Goal: Information Seeking & Learning: Check status

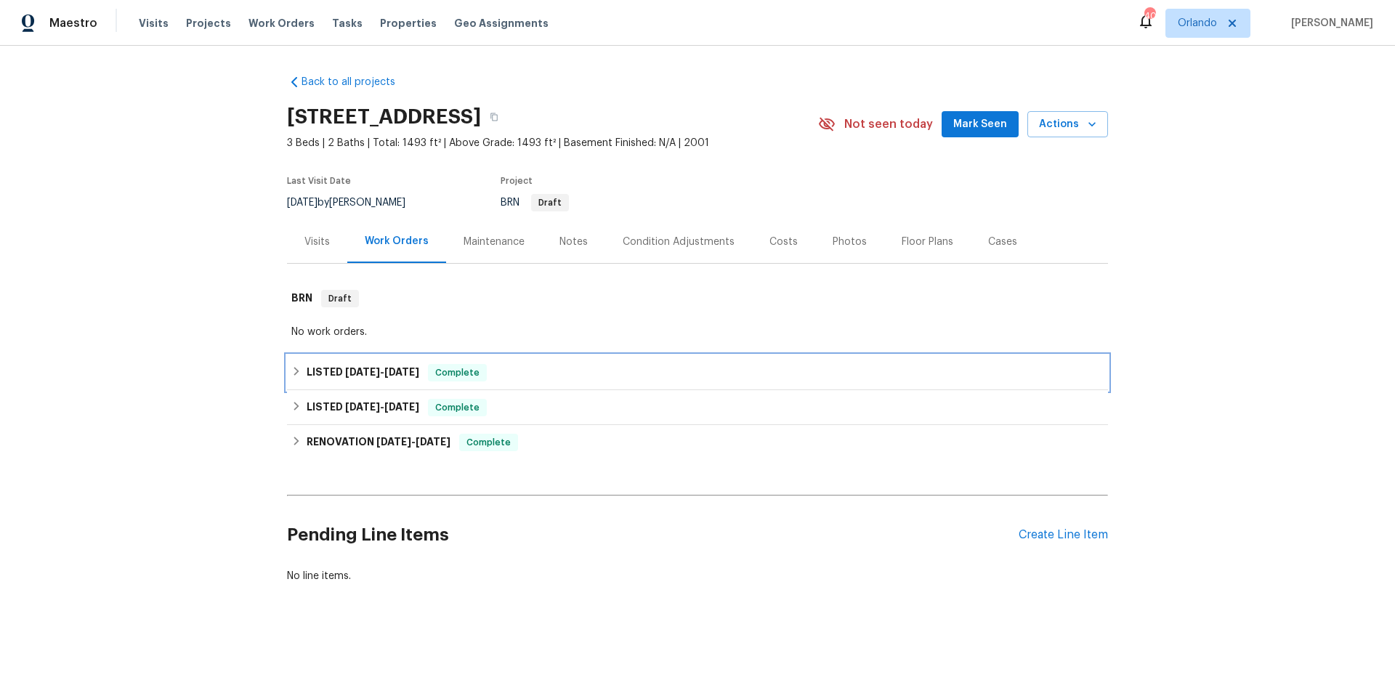
click at [561, 381] on div "LISTED 4/14/25 - 4/15/25 Complete" at bounding box center [697, 372] width 812 height 17
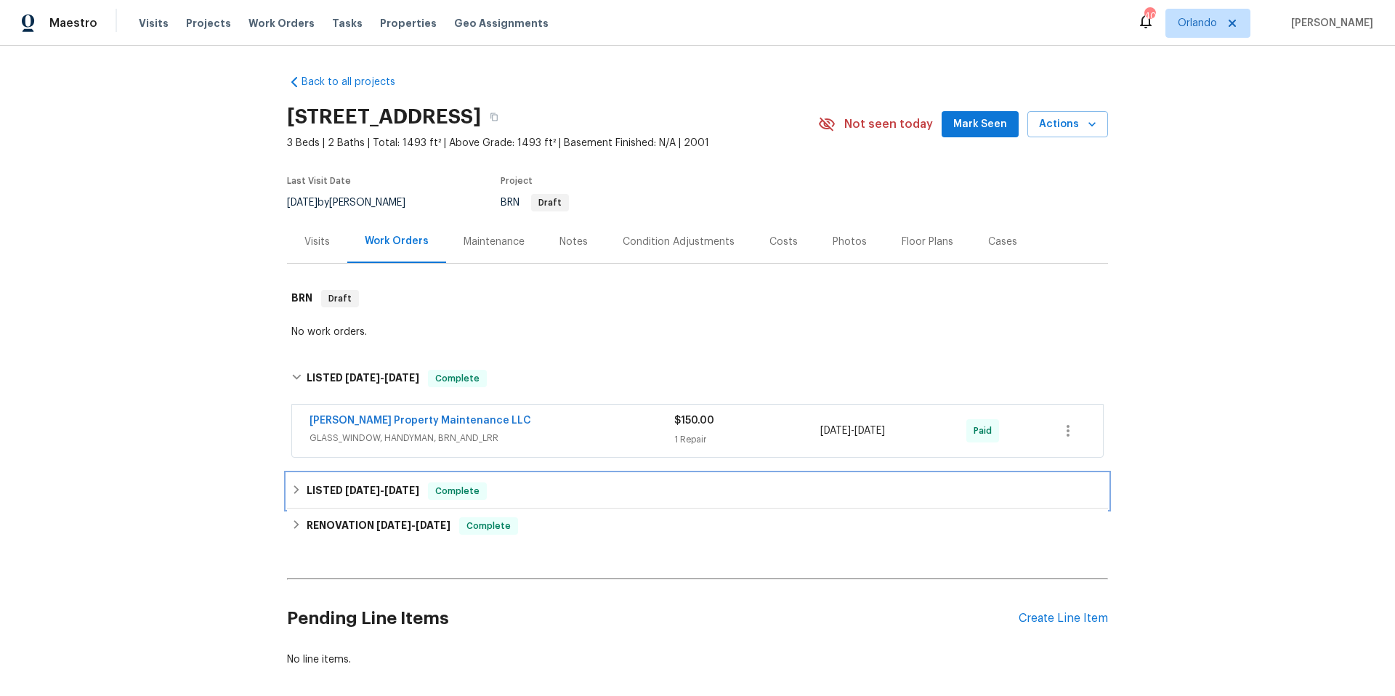
click at [566, 500] on div "LISTED 4/4/25 - 4/5/25 Complete" at bounding box center [697, 490] width 812 height 17
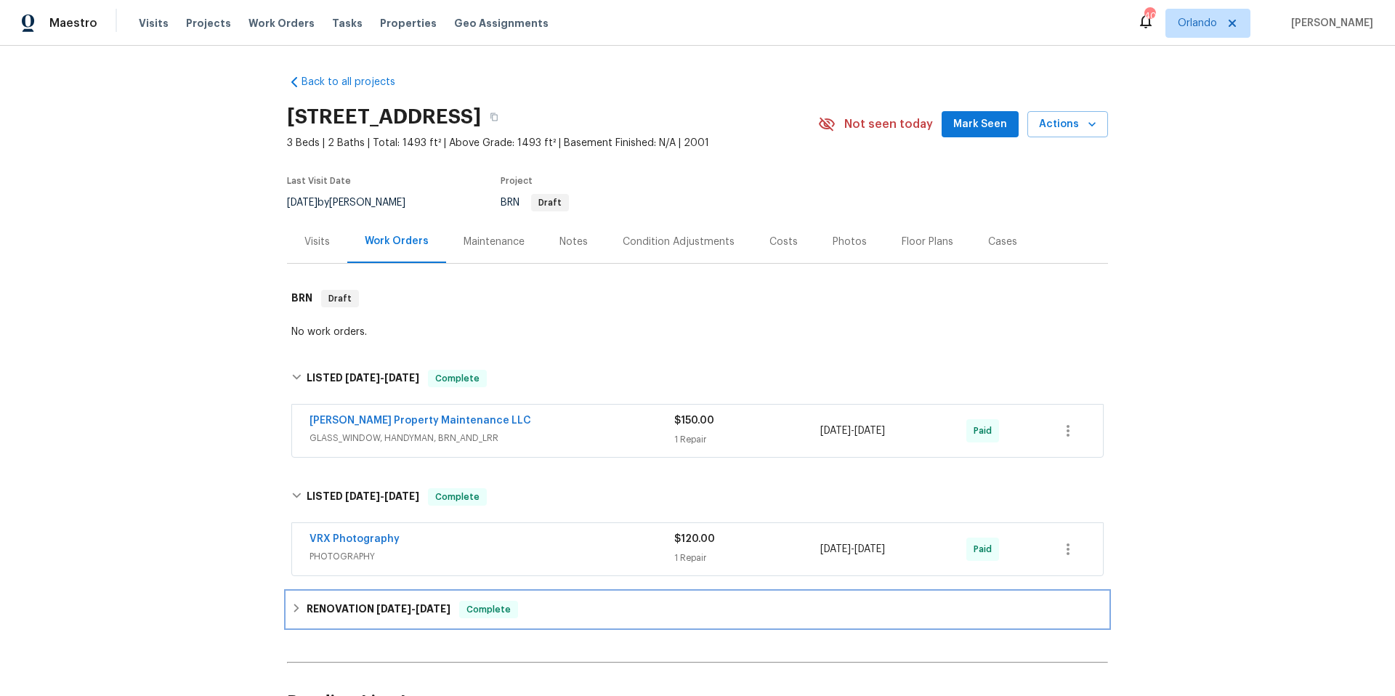
click at [565, 610] on div "RENOVATION 3/28/25 - 3/31/25 Complete" at bounding box center [697, 609] width 821 height 35
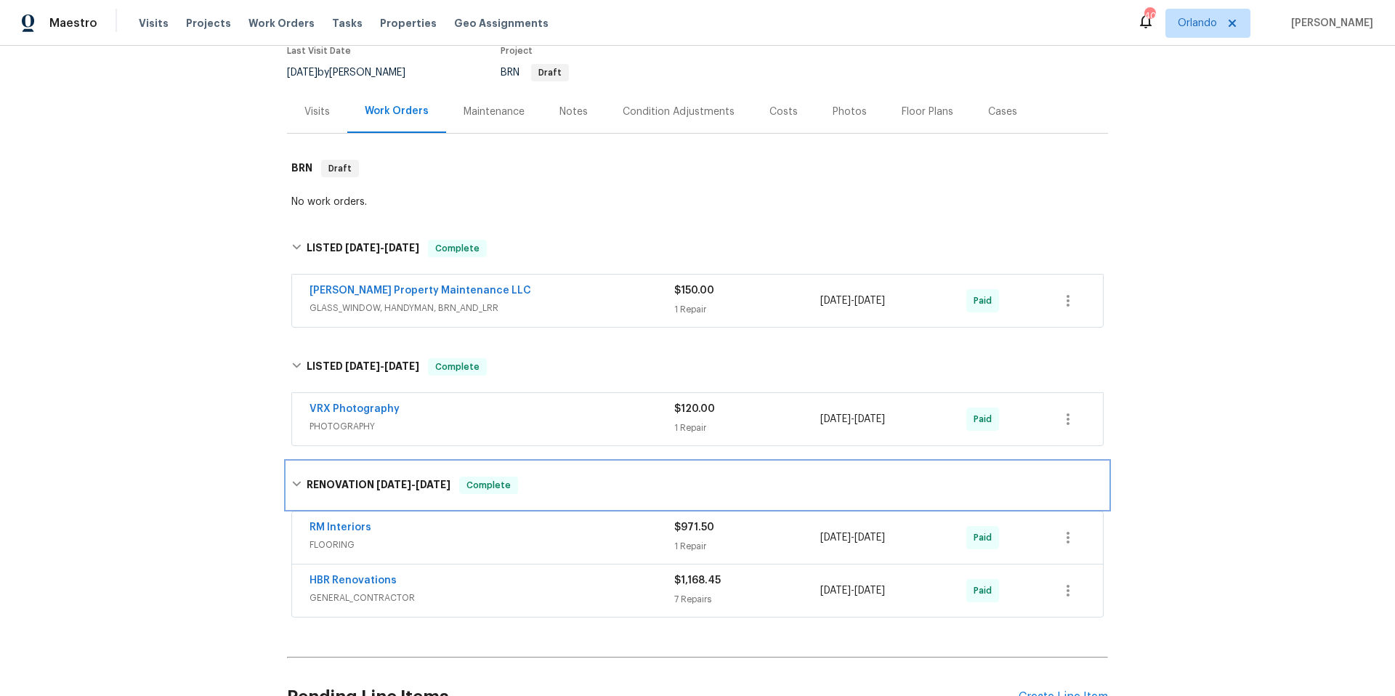
scroll to position [289, 0]
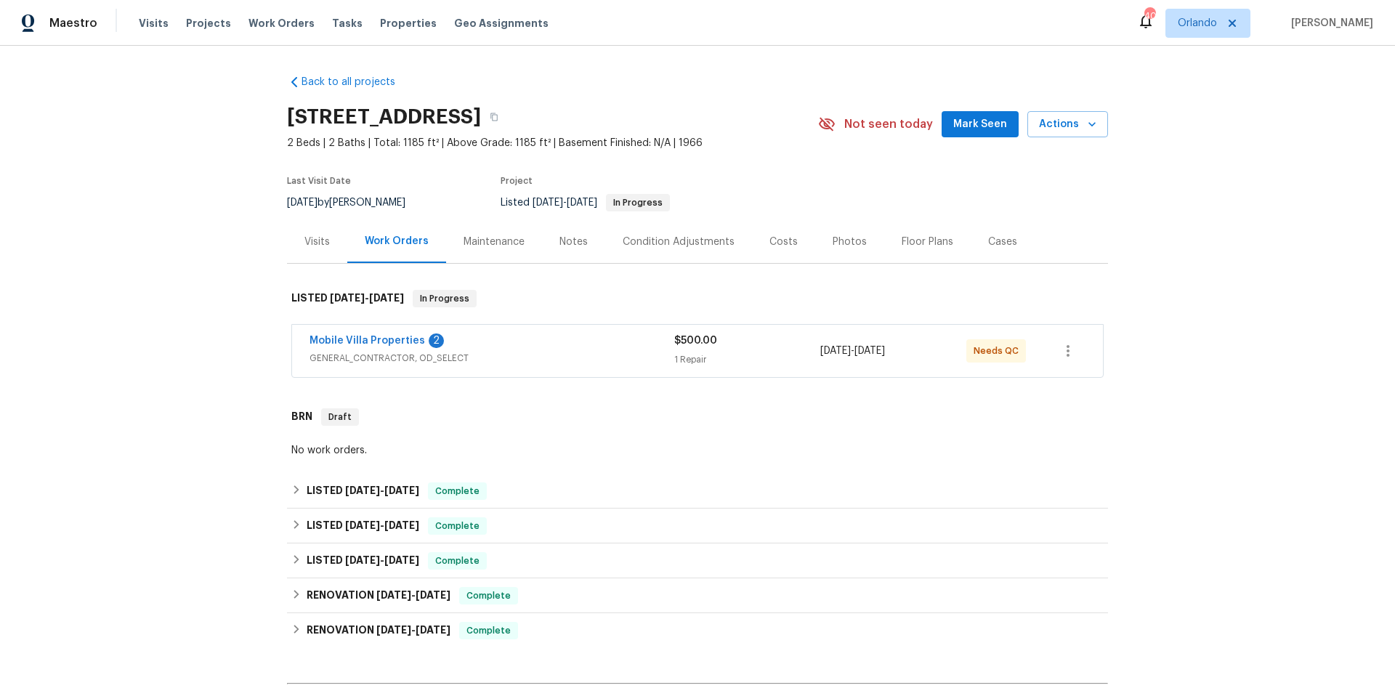
click at [546, 347] on div "Mobile Villa Properties 2" at bounding box center [491, 341] width 365 height 17
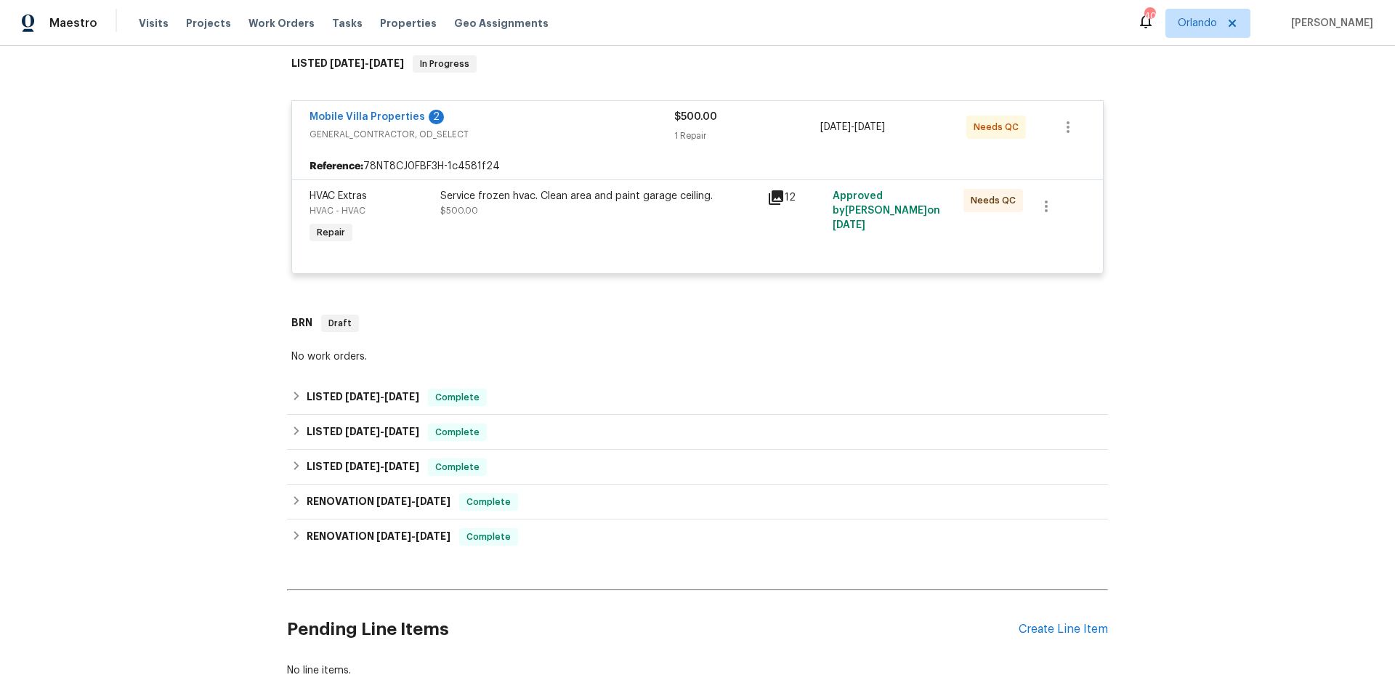
scroll to position [245, 0]
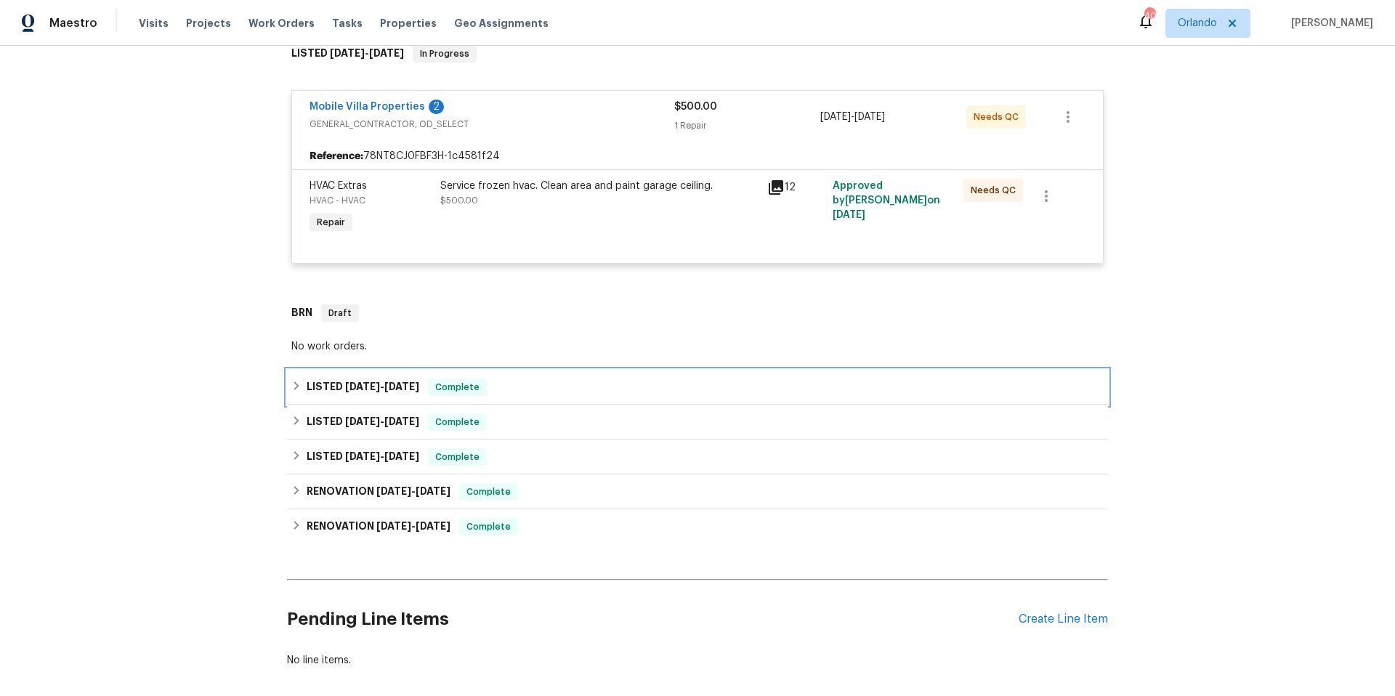
click at [546, 389] on div "LISTED 7/12/25 - 7/18/25 Complete" at bounding box center [697, 387] width 812 height 17
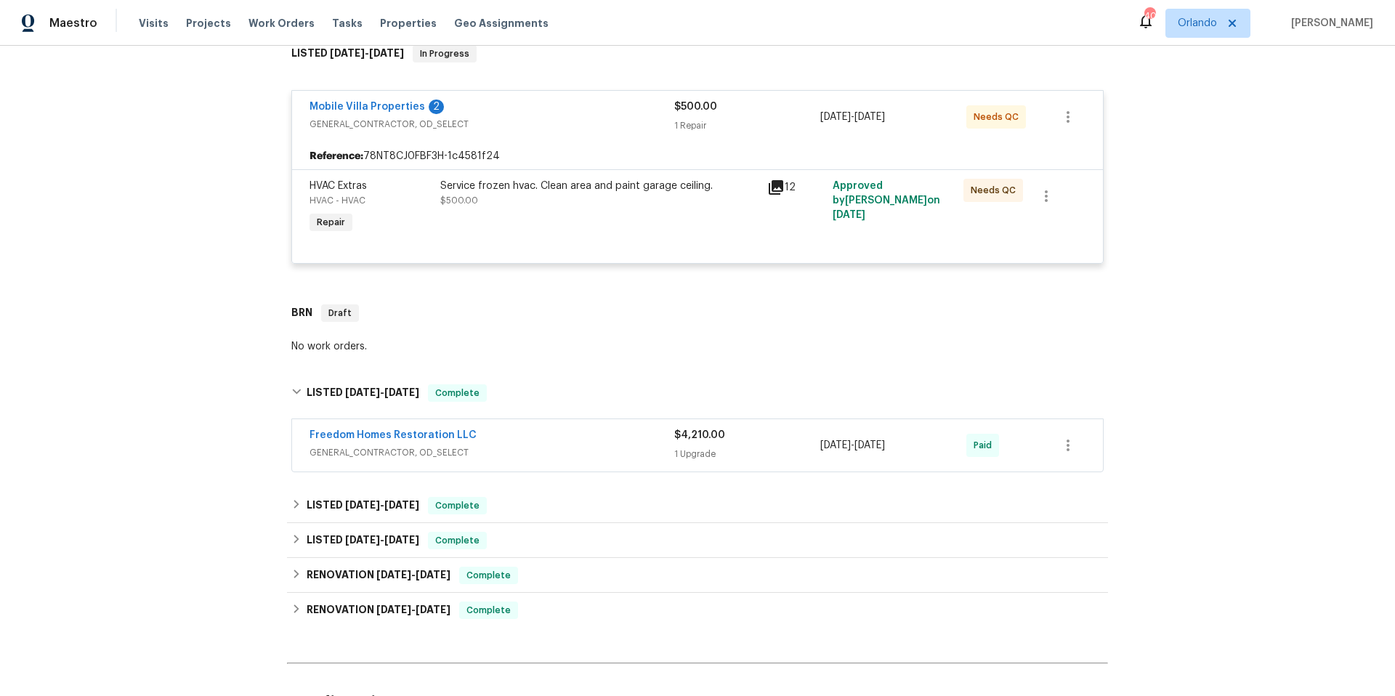
click at [581, 445] on span "GENERAL_CONTRACTOR, OD_SELECT" at bounding box center [491, 452] width 365 height 15
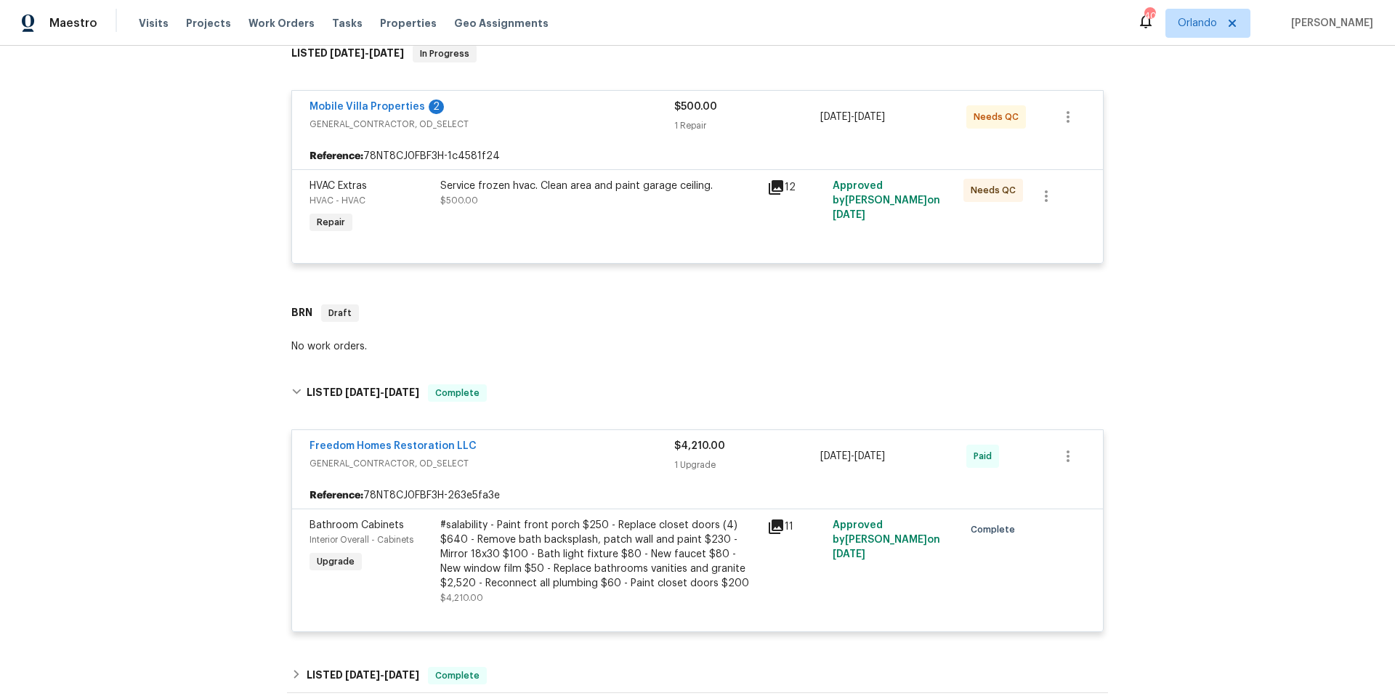
scroll to position [519, 0]
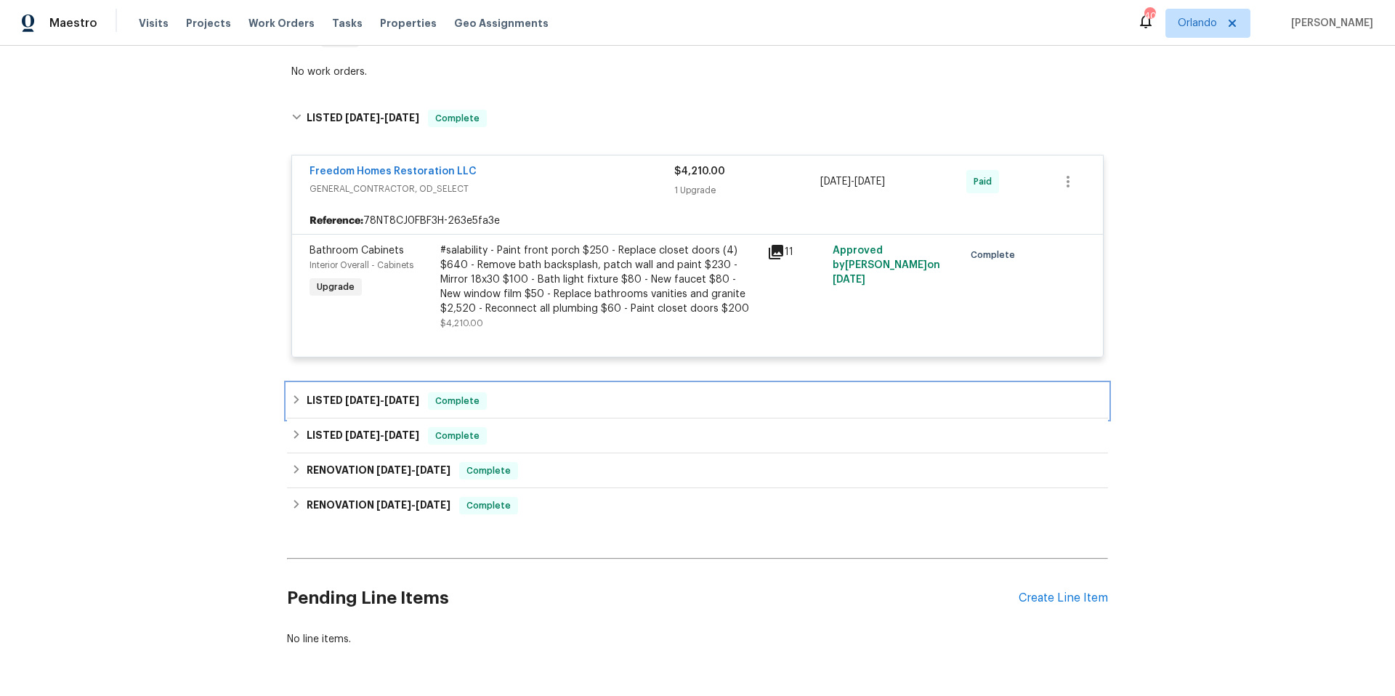
click at [549, 400] on div "LISTED 3/10/25 - 5/19/25 Complete" at bounding box center [697, 400] width 812 height 17
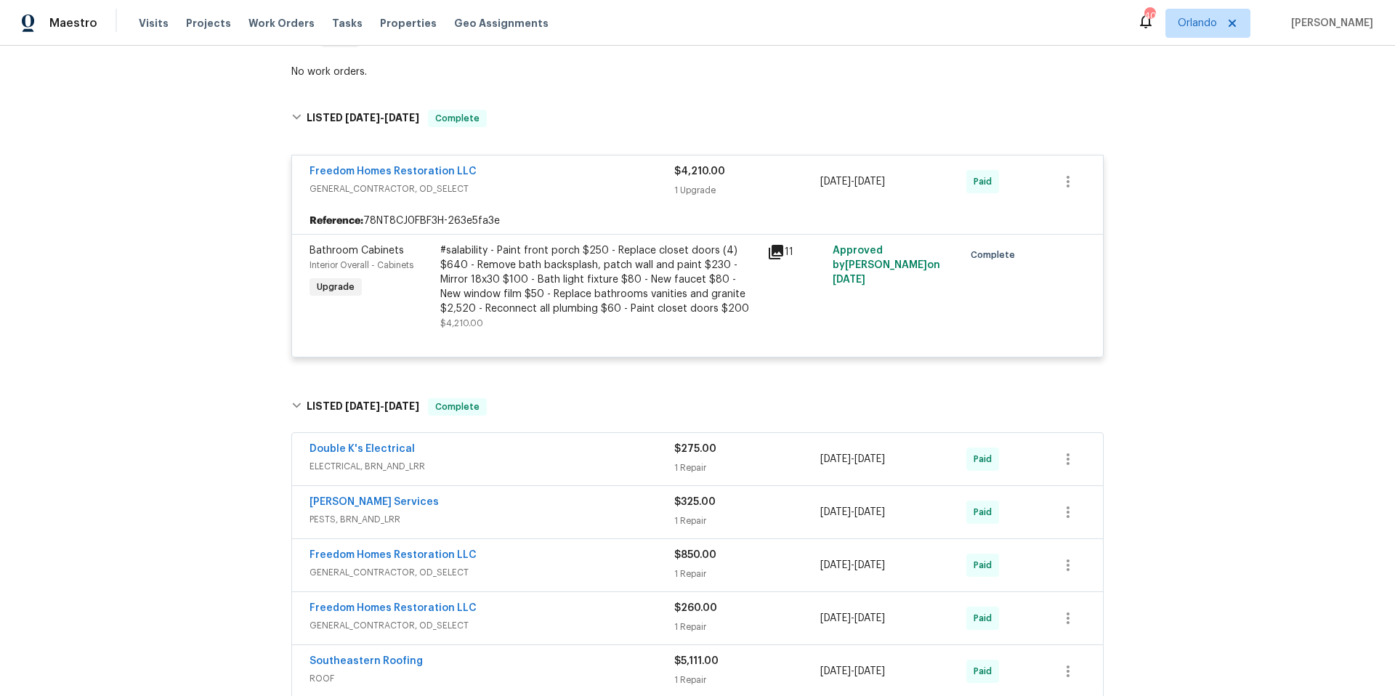
click at [567, 464] on span "ELECTRICAL, BRN_AND_LRR" at bounding box center [491, 466] width 365 height 15
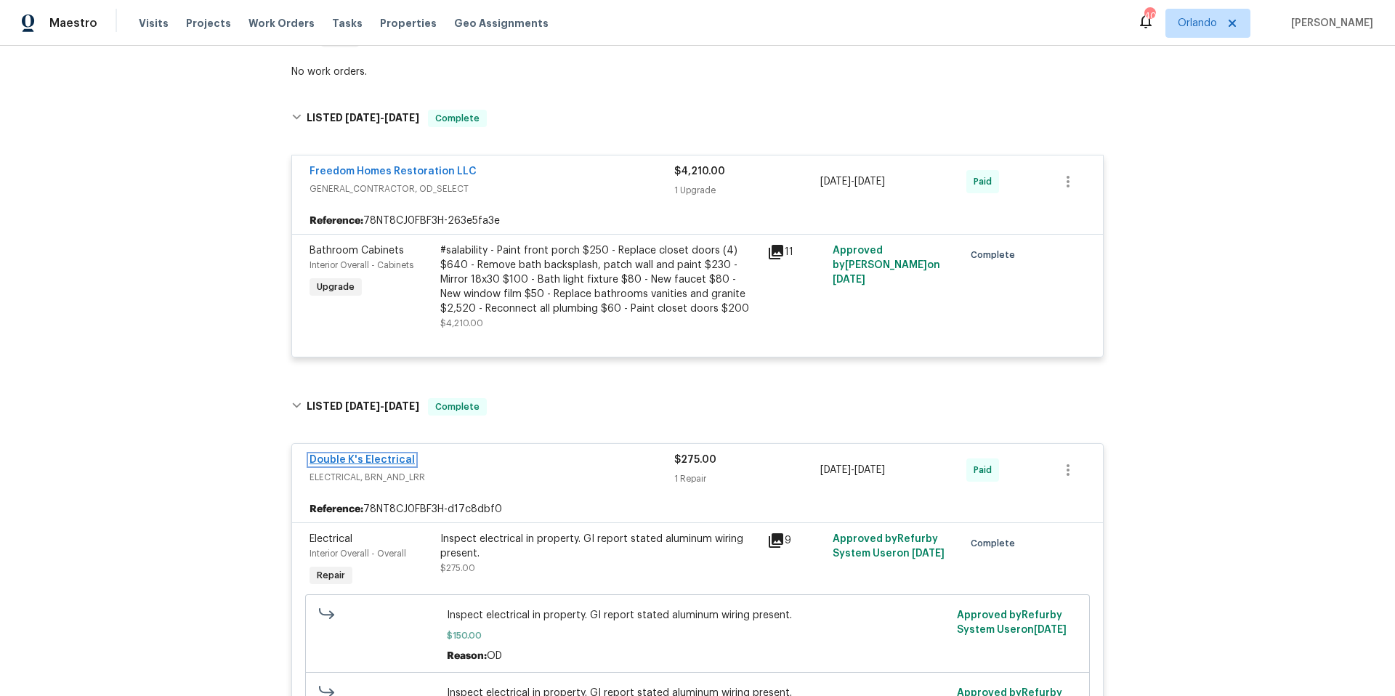
click at [379, 460] on link "Double K's Electrical" at bounding box center [361, 460] width 105 height 10
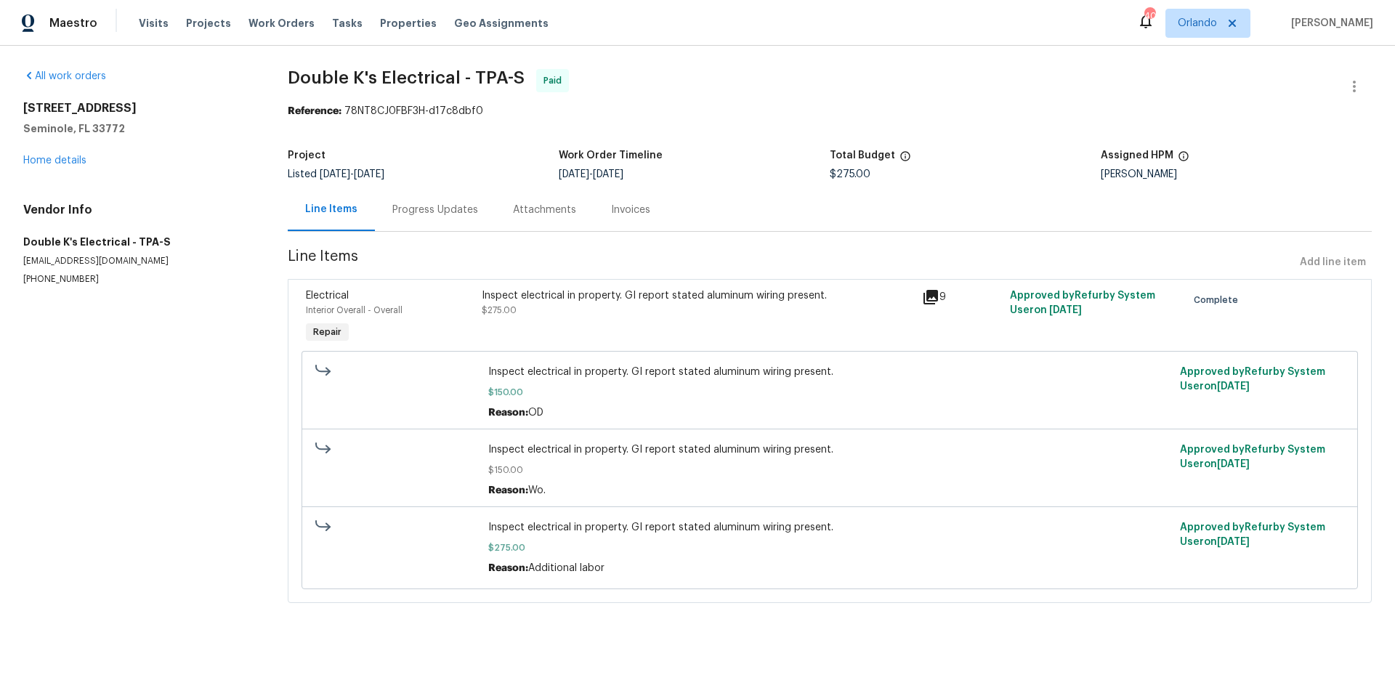
click at [447, 209] on div "Progress Updates" at bounding box center [435, 210] width 86 height 15
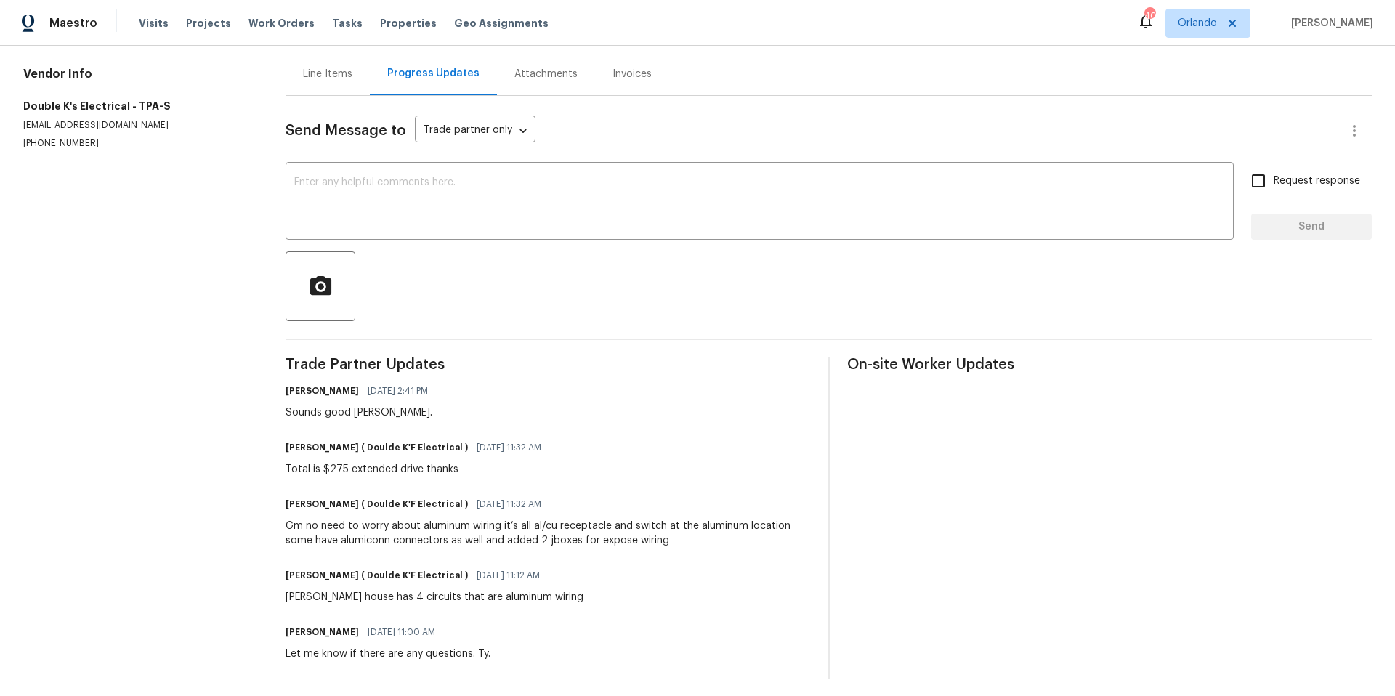
scroll to position [153, 0]
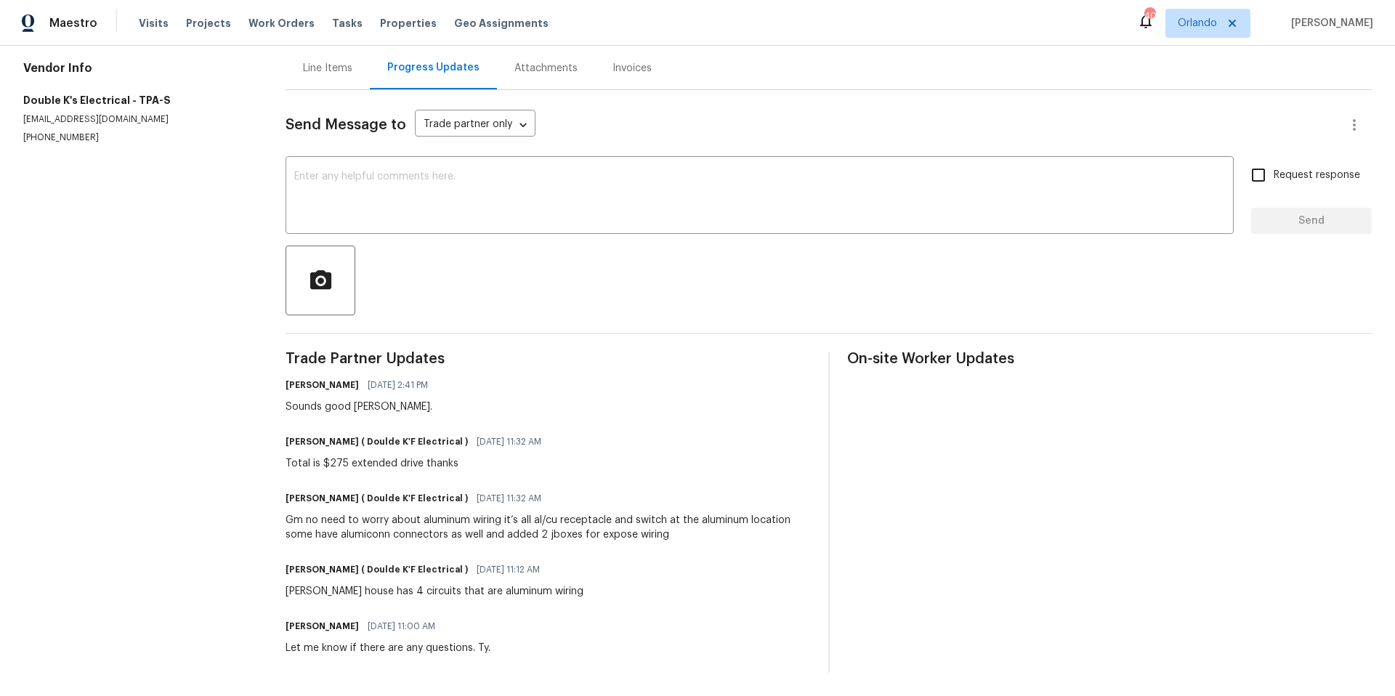
click at [598, 562] on div "Ravindra Teeakram ( Doulde K'F Electrical ) 03/12/2025 11:12 AM Bill Gm house h…" at bounding box center [548, 578] width 525 height 39
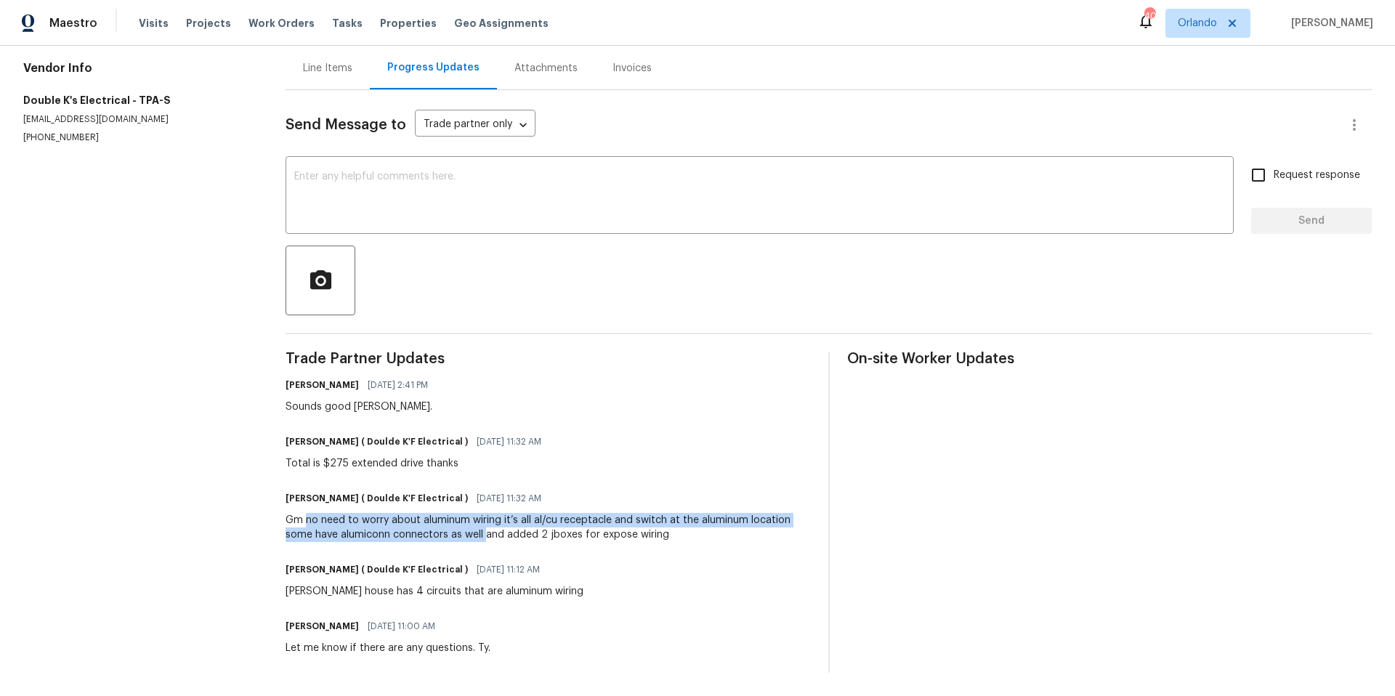
drag, startPoint x: 308, startPoint y: 509, endPoint x: 485, endPoint y: 526, distance: 177.3
click at [485, 526] on div "Gm no need to worry about aluminum wiring it’s all al/cu receptacle and switch …" at bounding box center [548, 527] width 525 height 29
copy div "no need to worry about aluminum wiring it’s all al/cu receptacle and switch at …"
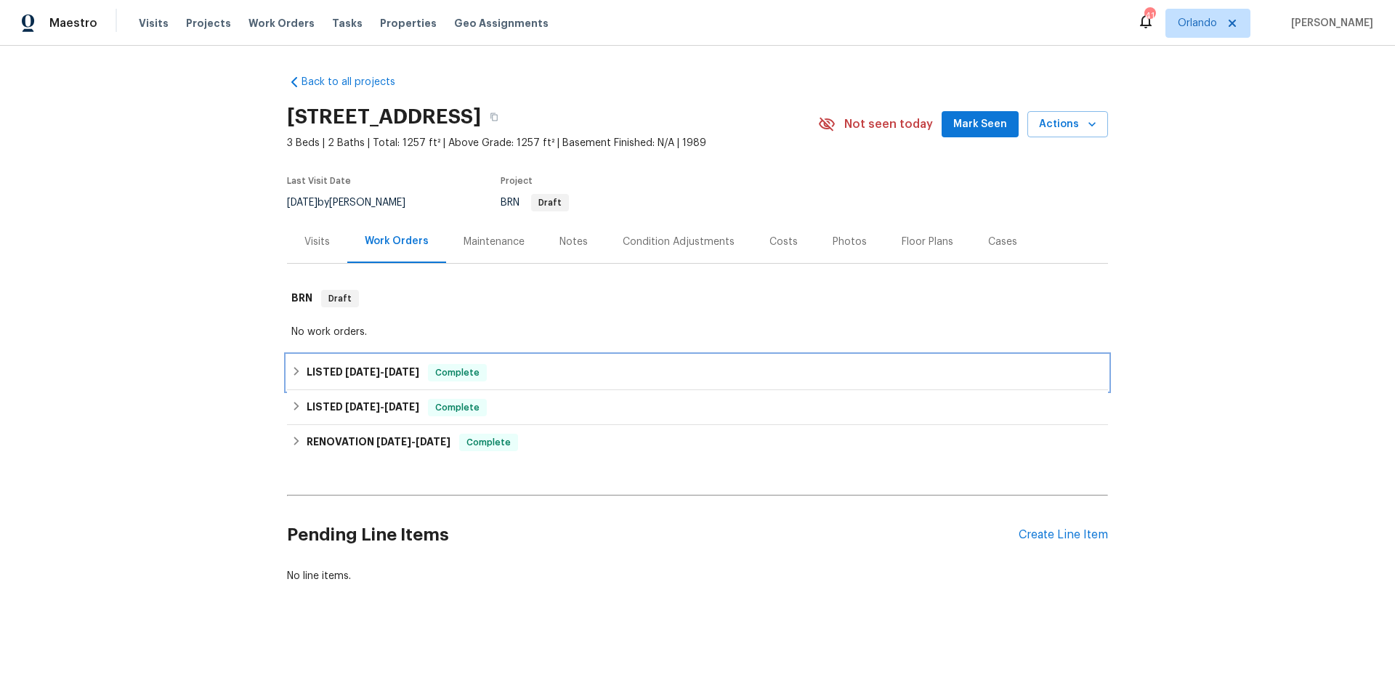
click at [586, 383] on div "LISTED [DATE] - [DATE] Complete" at bounding box center [697, 372] width 821 height 35
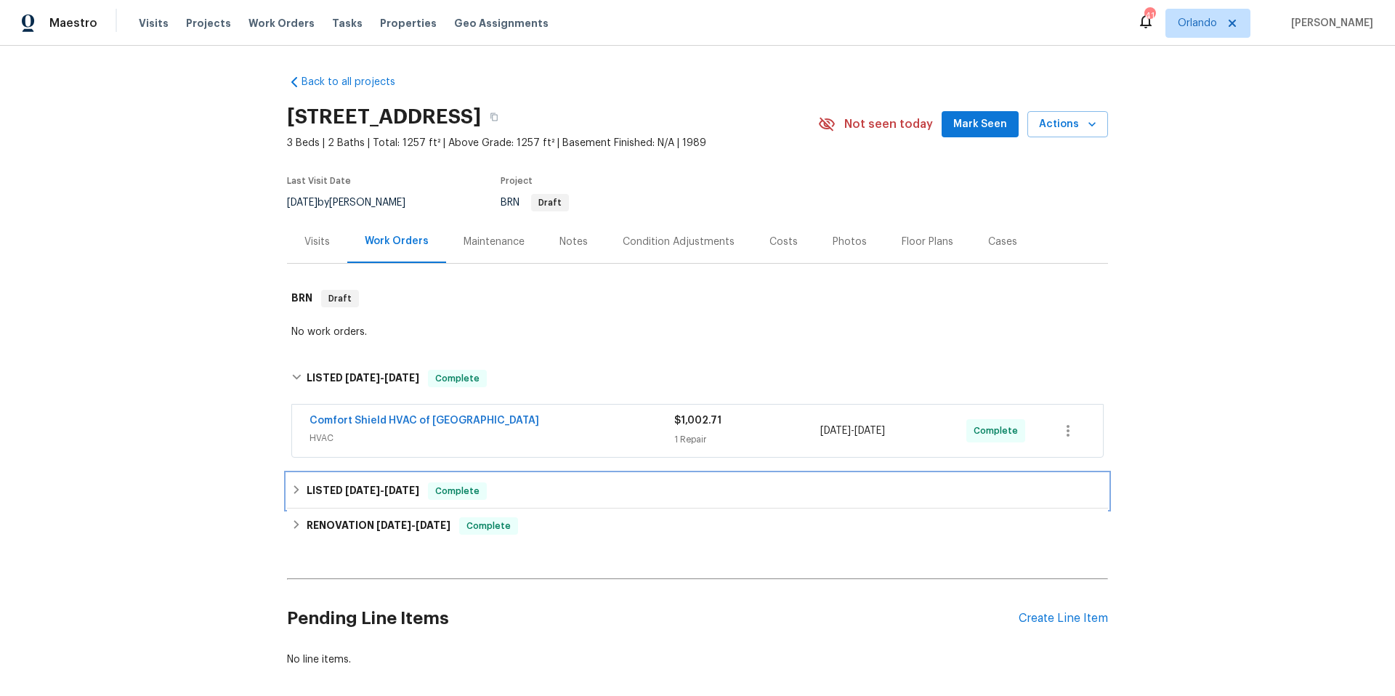
click at [582, 494] on div "LISTED 5/19/25 - 5/24/25 Complete" at bounding box center [697, 490] width 812 height 17
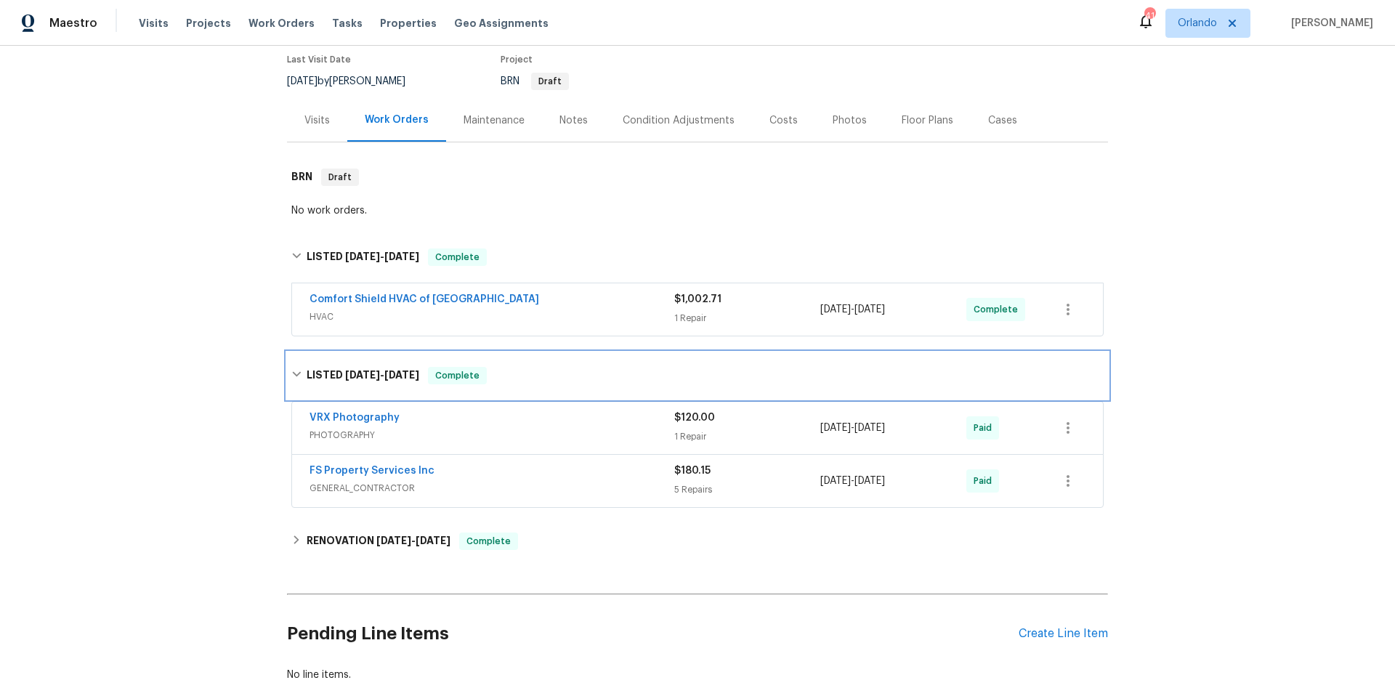
scroll to position [124, 0]
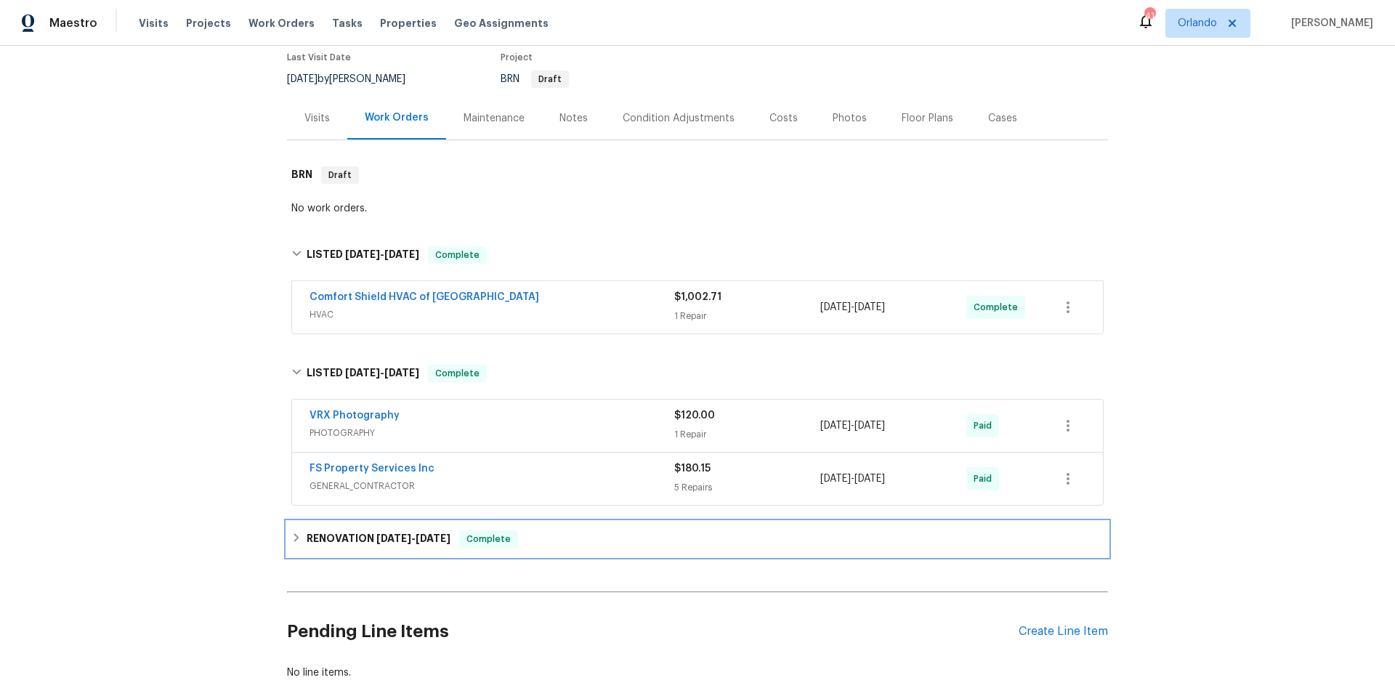
click at [581, 543] on div "RENOVATION 5/1/25 - 5/26/25 Complete" at bounding box center [697, 538] width 812 height 17
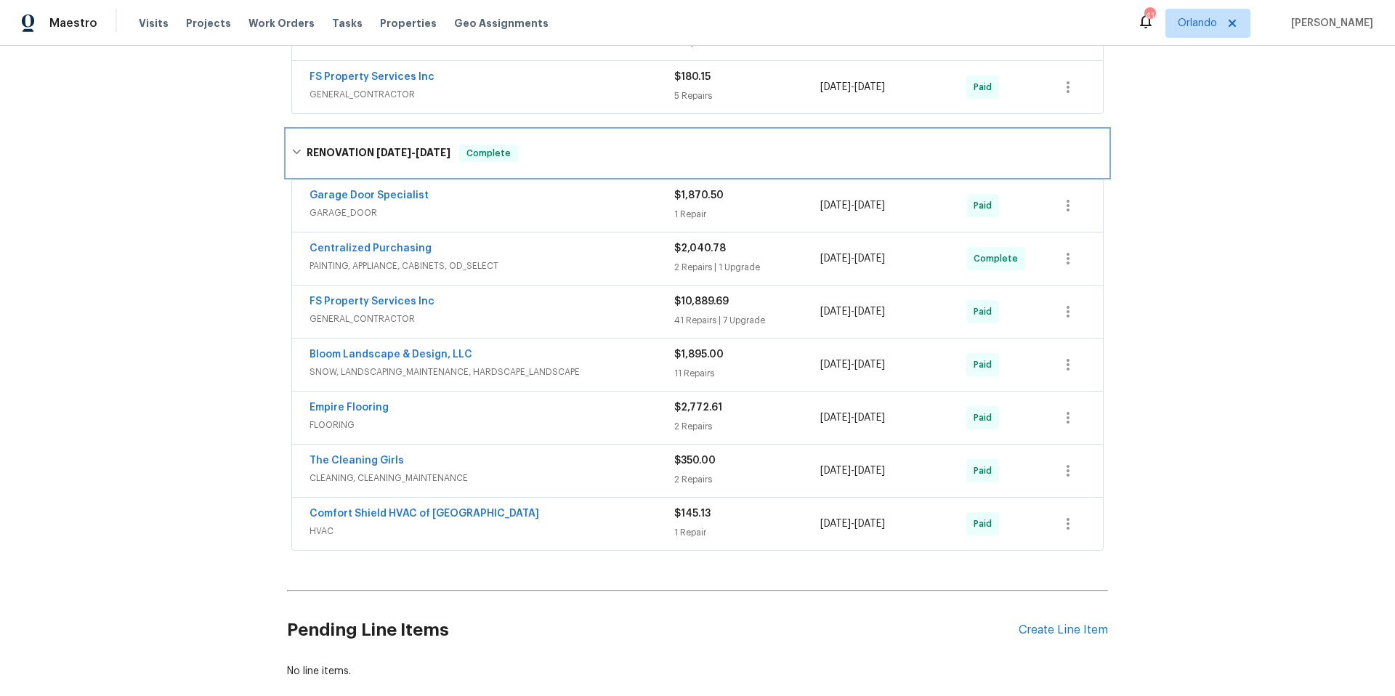
scroll to position [517, 0]
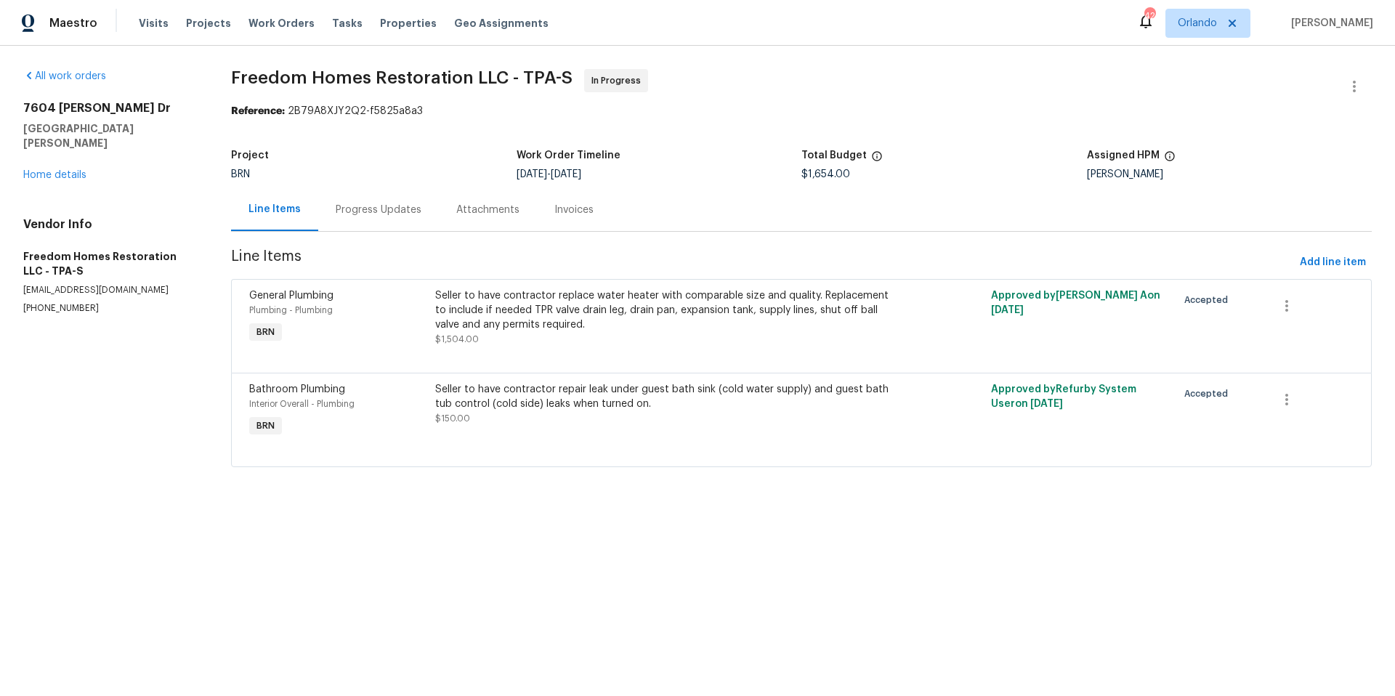
click at [384, 216] on div "Progress Updates" at bounding box center [379, 210] width 86 height 15
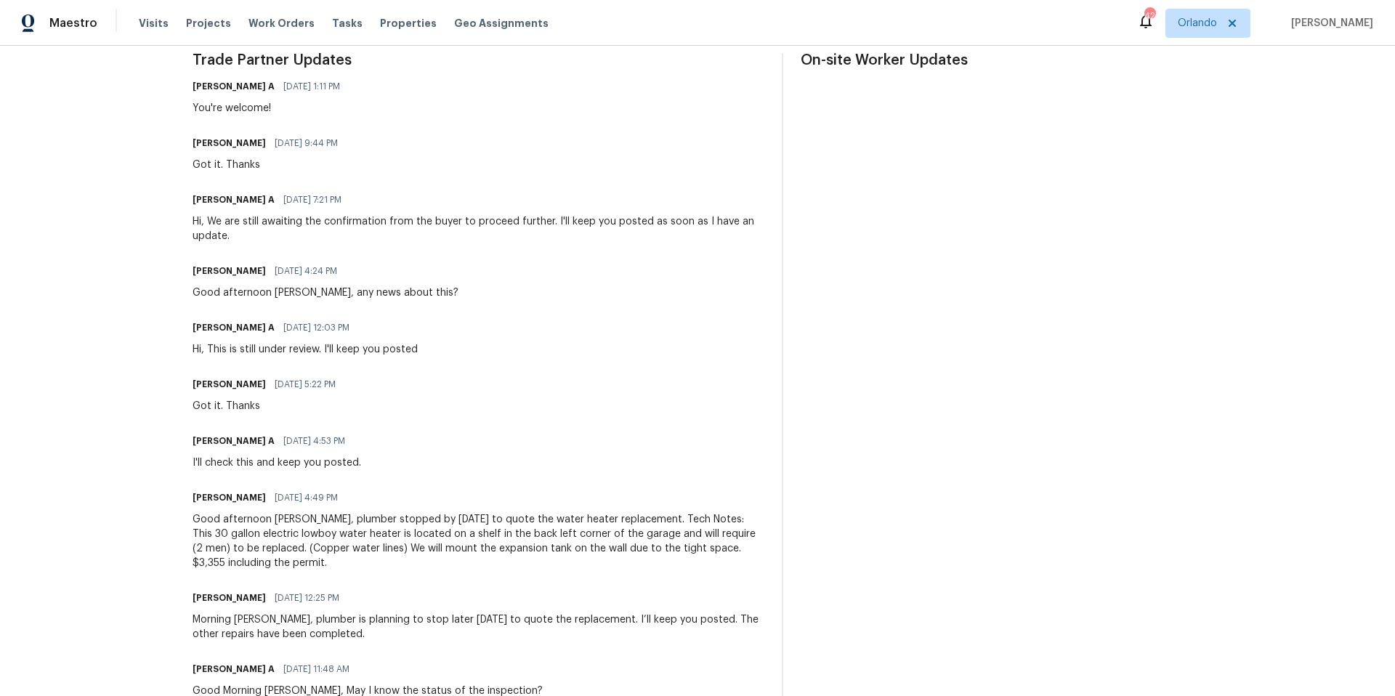
scroll to position [456, 0]
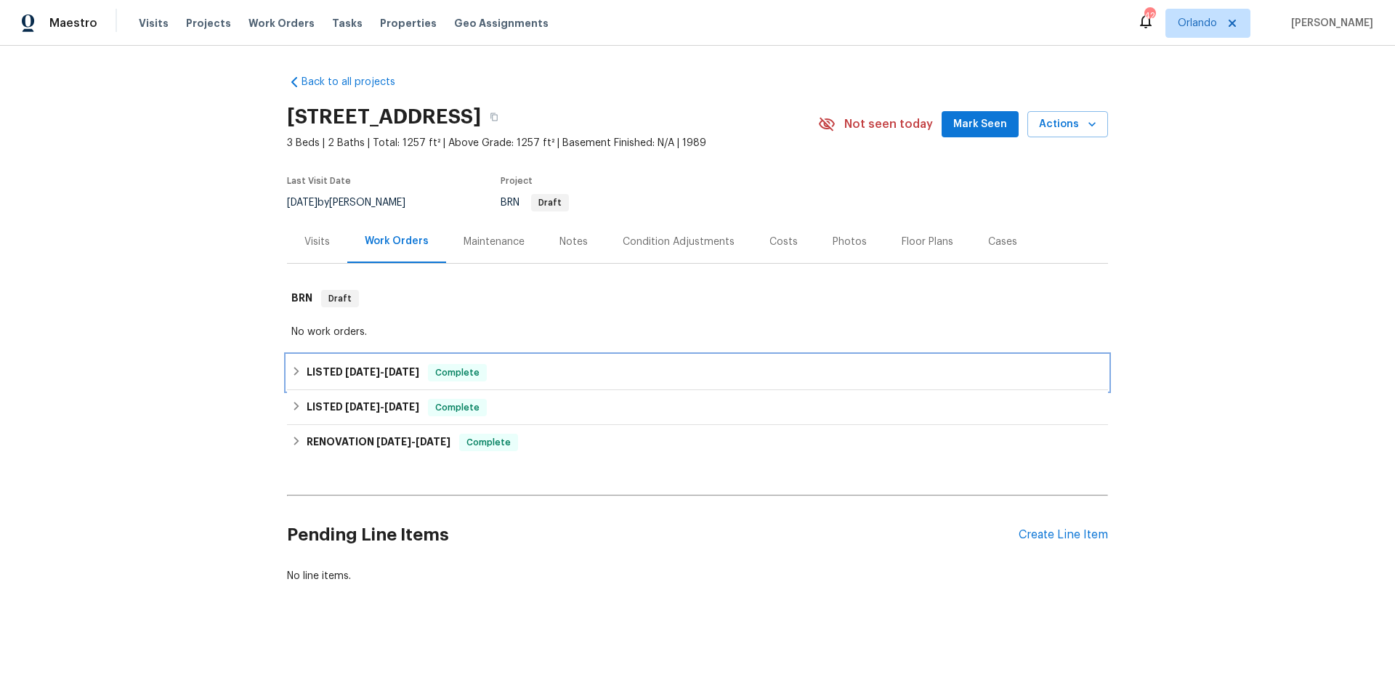
click at [559, 373] on div "LISTED [DATE] - [DATE] Complete" at bounding box center [697, 372] width 812 height 17
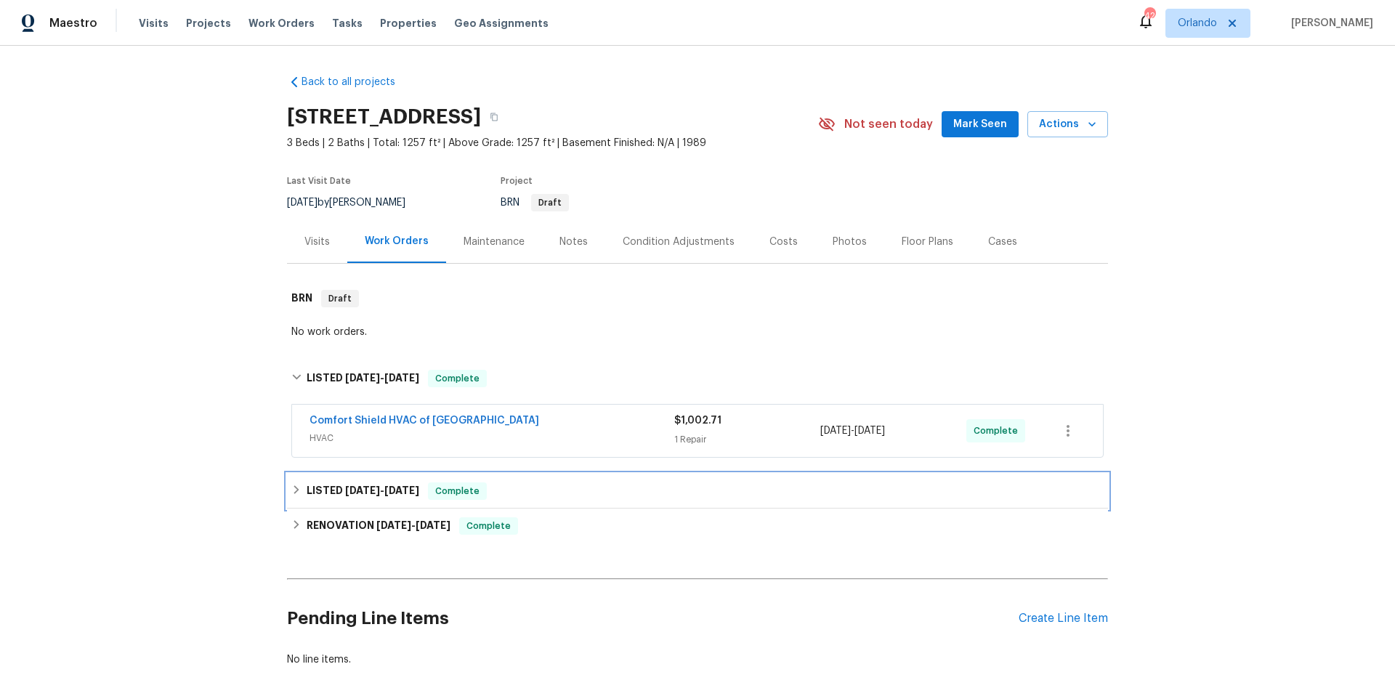
click at [573, 495] on div "LISTED [DATE] - [DATE] Complete" at bounding box center [697, 490] width 812 height 17
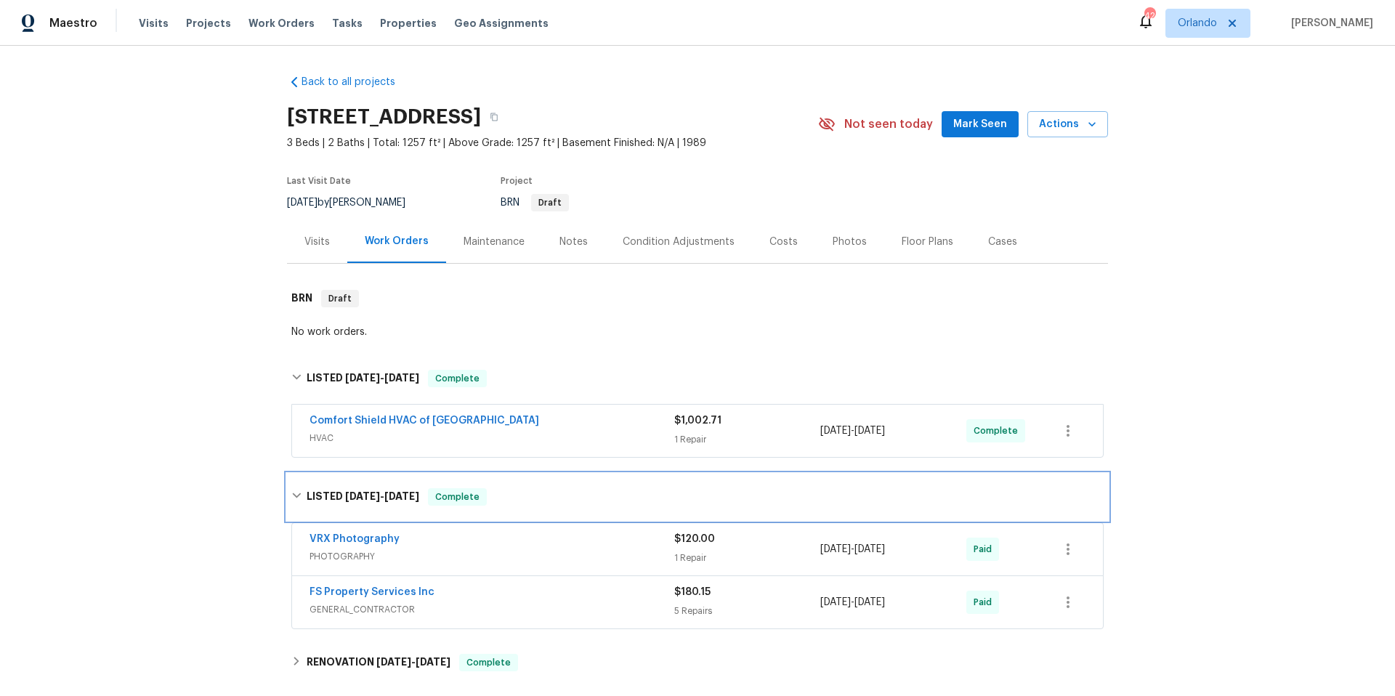
scroll to position [217, 0]
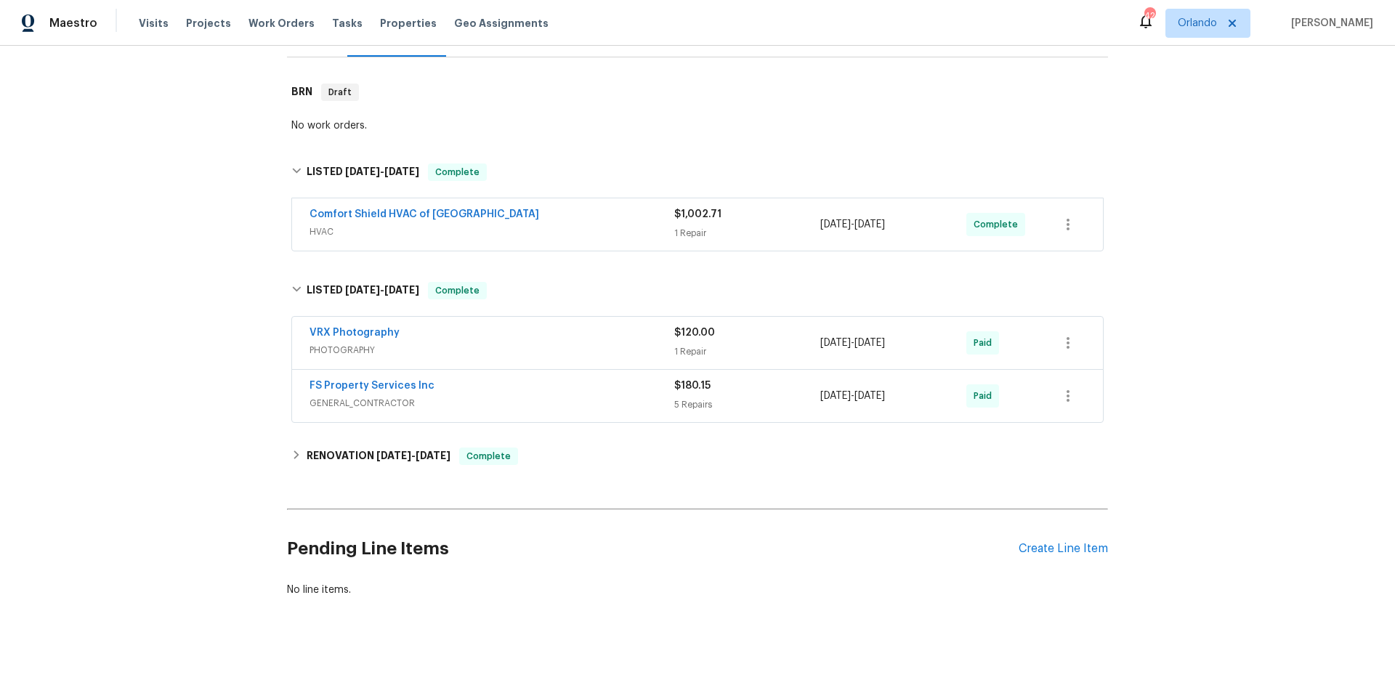
click at [557, 396] on span "GENERAL_CONTRACTOR" at bounding box center [491, 403] width 365 height 15
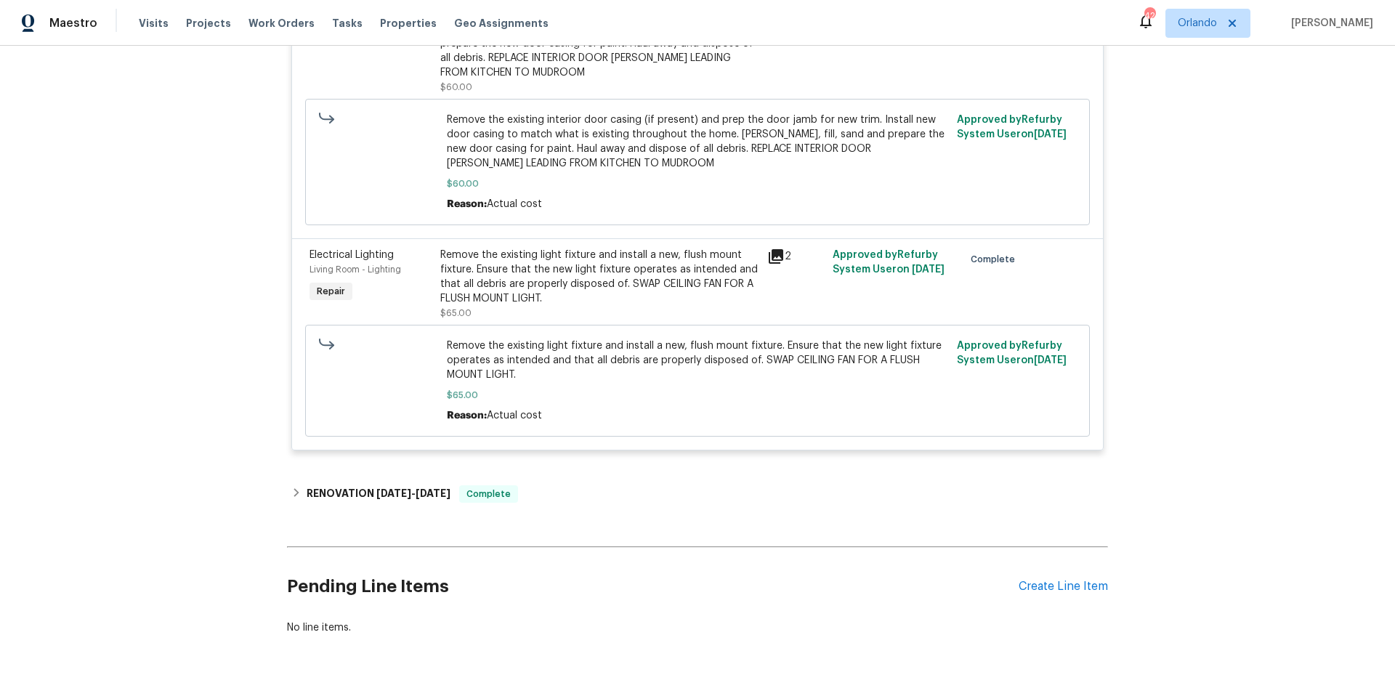
scroll to position [1061, 0]
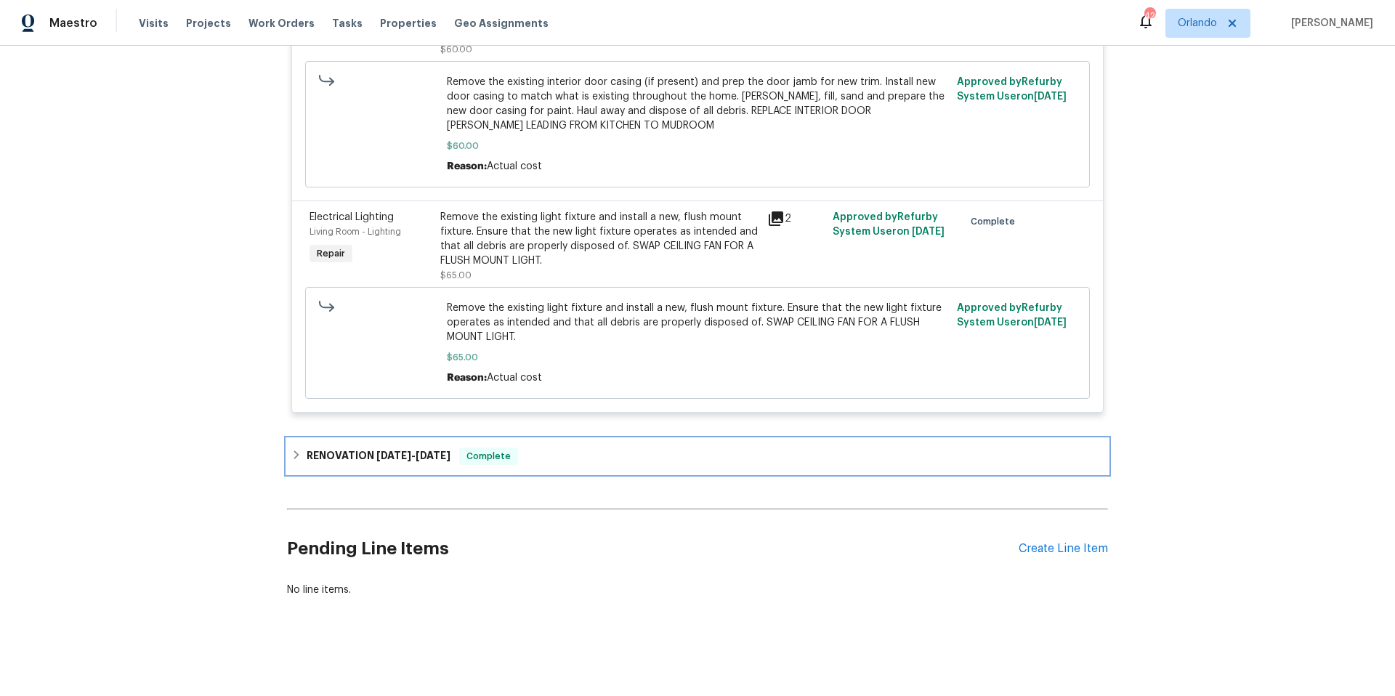
click at [556, 448] on div "RENOVATION [DATE] - [DATE] Complete" at bounding box center [697, 456] width 812 height 17
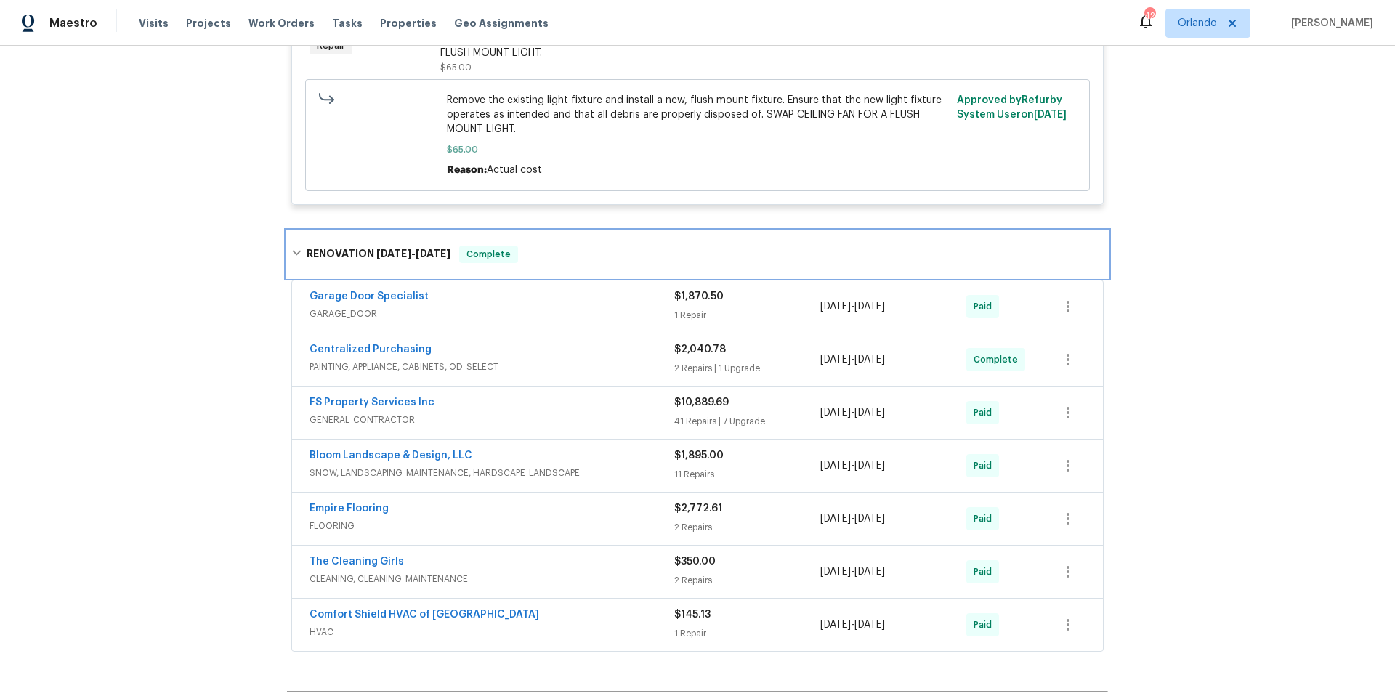
scroll to position [1308, 0]
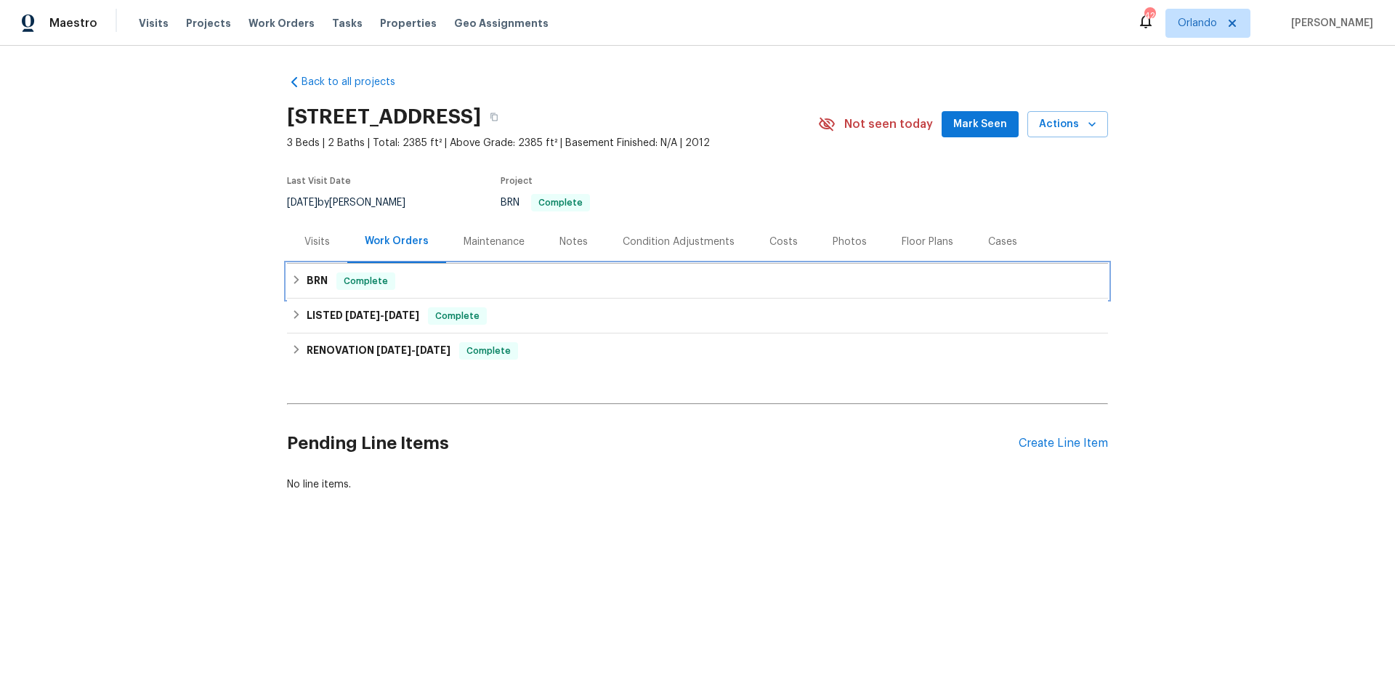
click at [553, 279] on div "BRN Complete" at bounding box center [697, 280] width 812 height 17
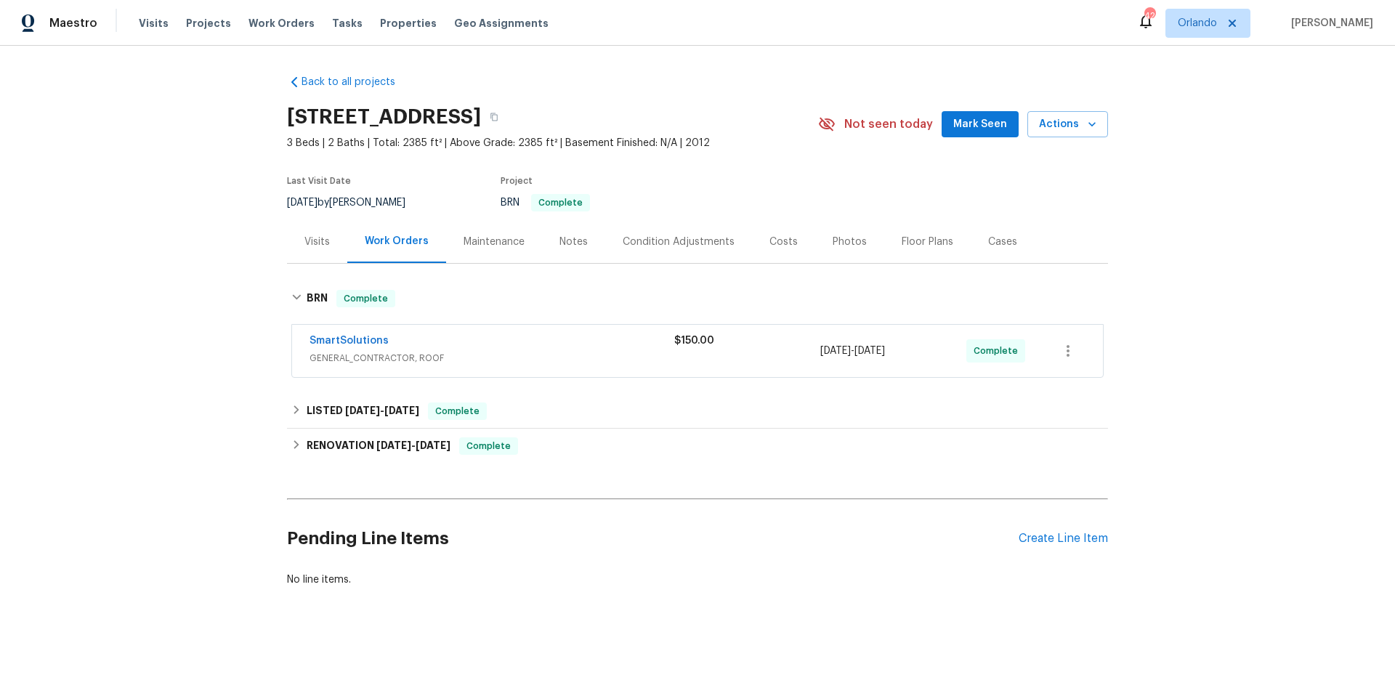
click at [565, 246] on div "Notes" at bounding box center [573, 242] width 28 height 15
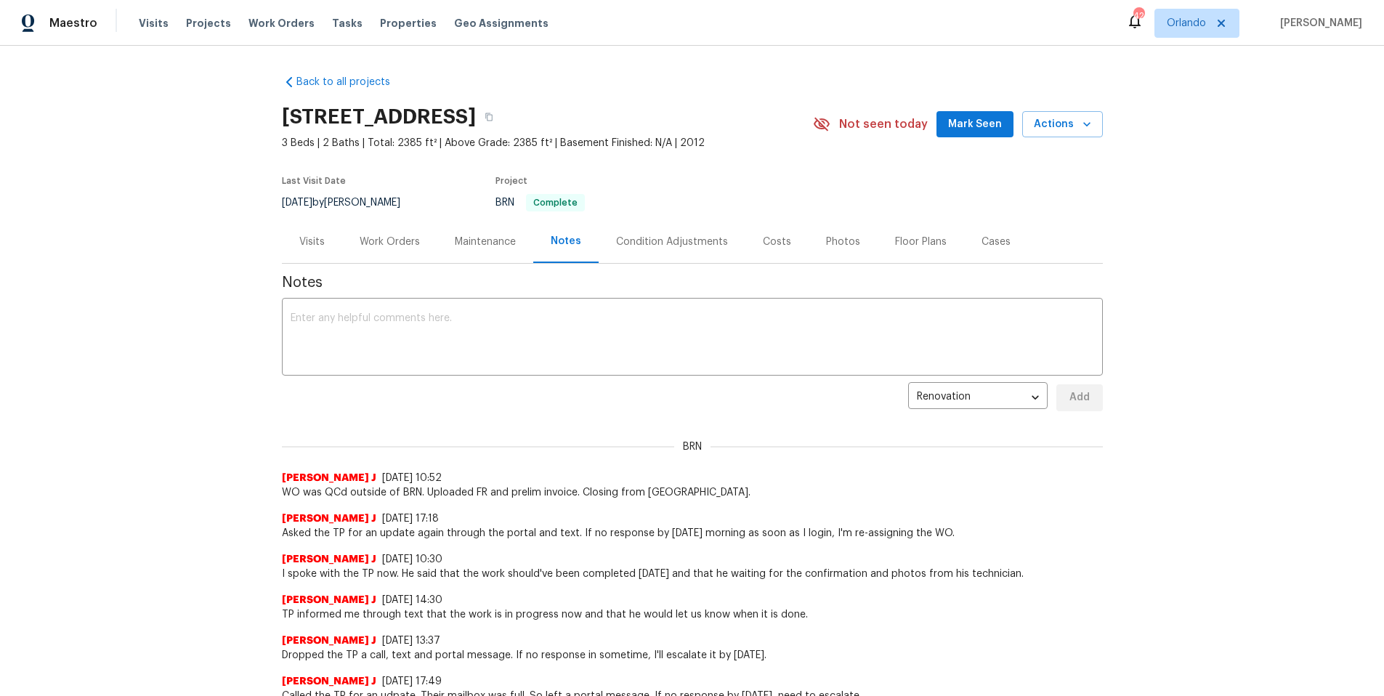
click at [390, 242] on div "Work Orders" at bounding box center [390, 242] width 60 height 15
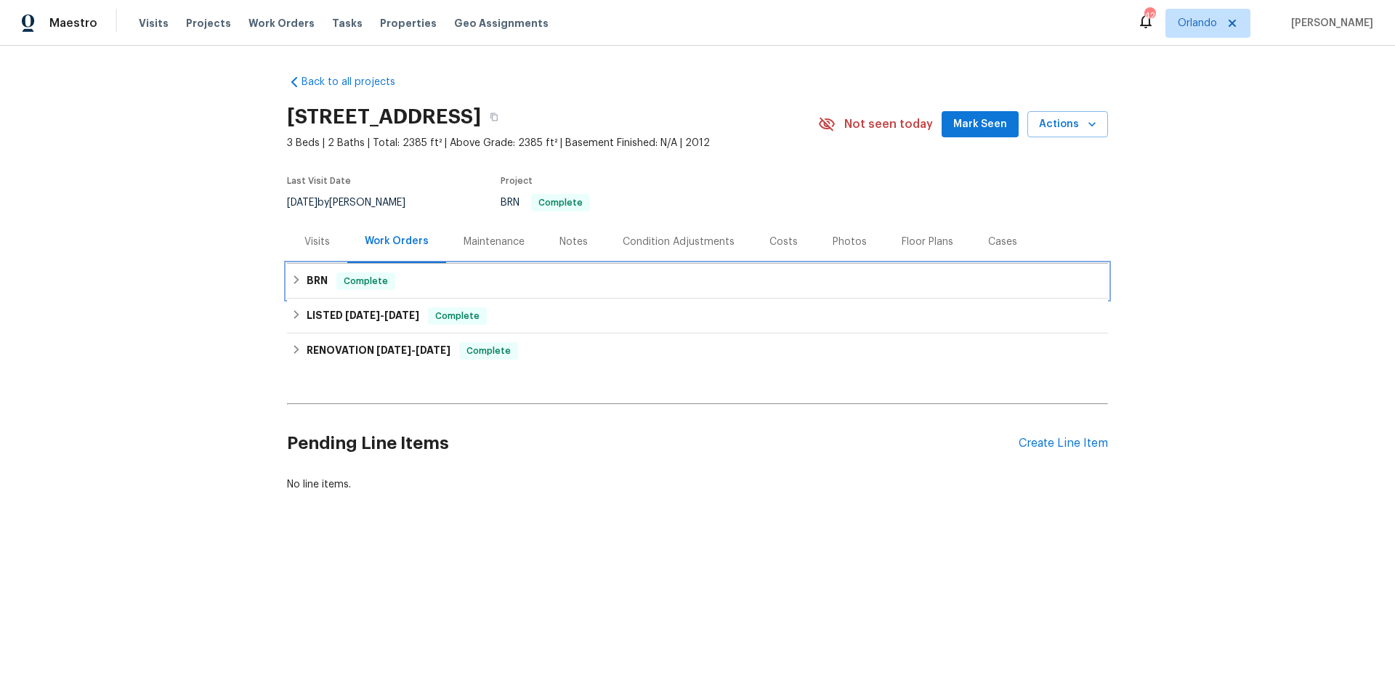
click at [310, 285] on h6 "BRN" at bounding box center [317, 280] width 21 height 17
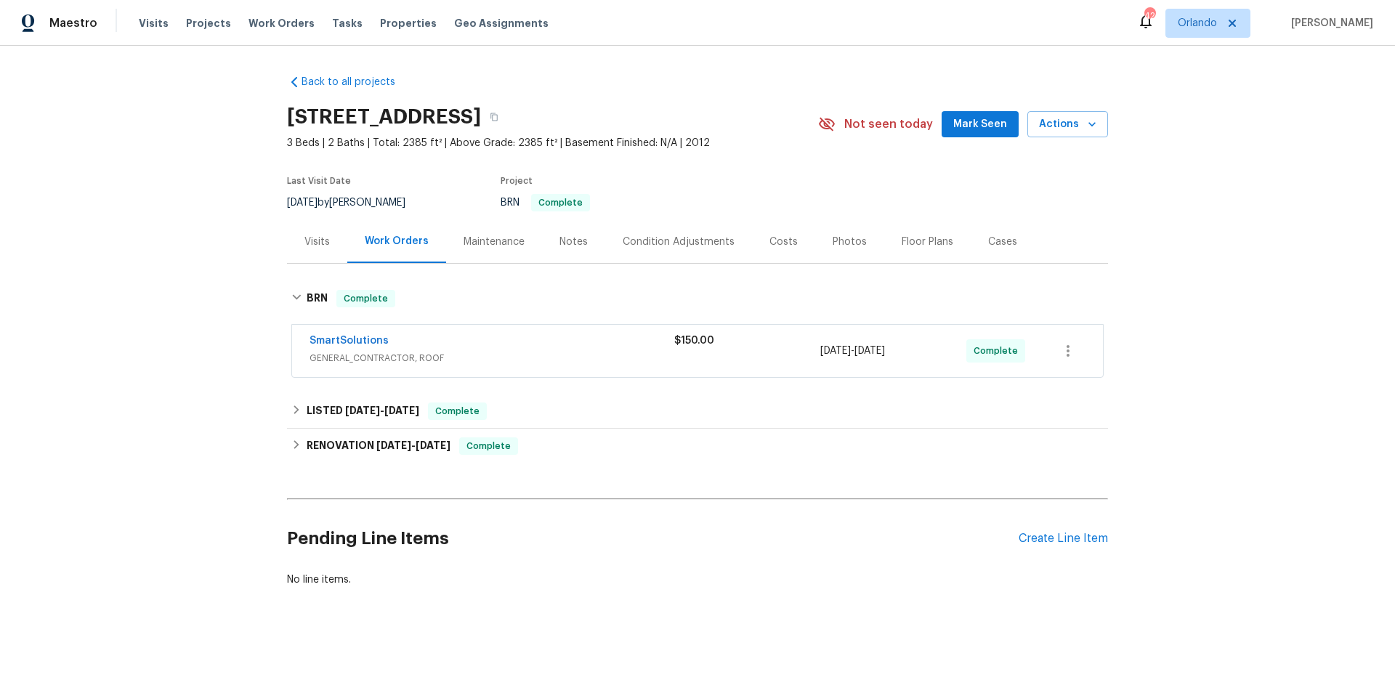
click at [437, 339] on div "SmartSolutions" at bounding box center [491, 341] width 365 height 17
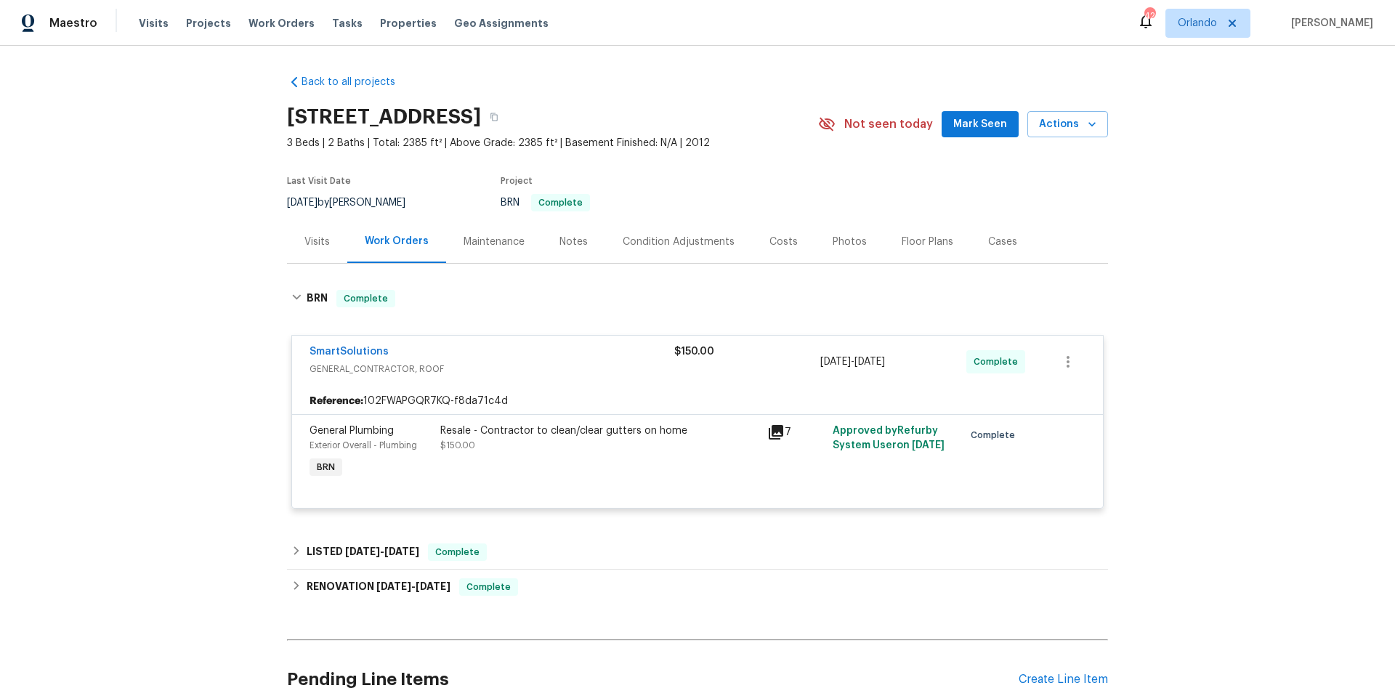
click at [743, 433] on div "Resale - Contractor to clean/clear gutters on home" at bounding box center [599, 431] width 318 height 15
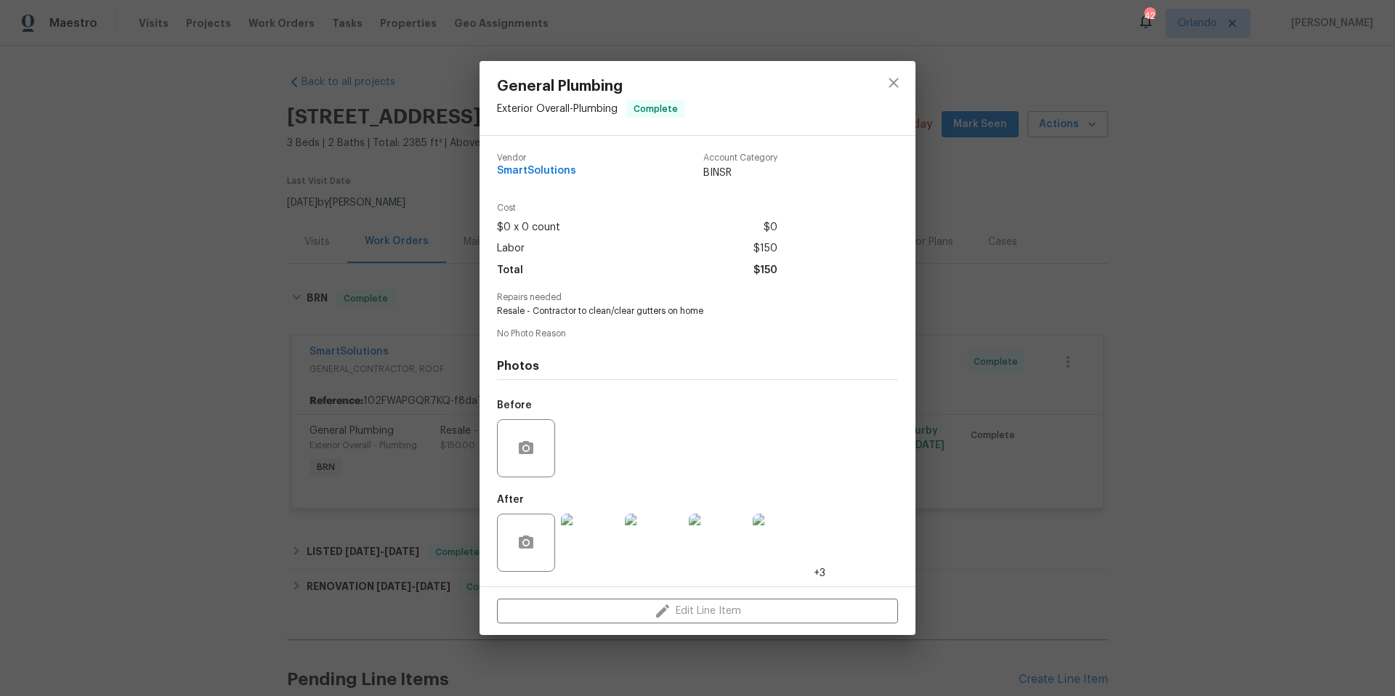
click at [594, 544] on img at bounding box center [590, 543] width 58 height 58
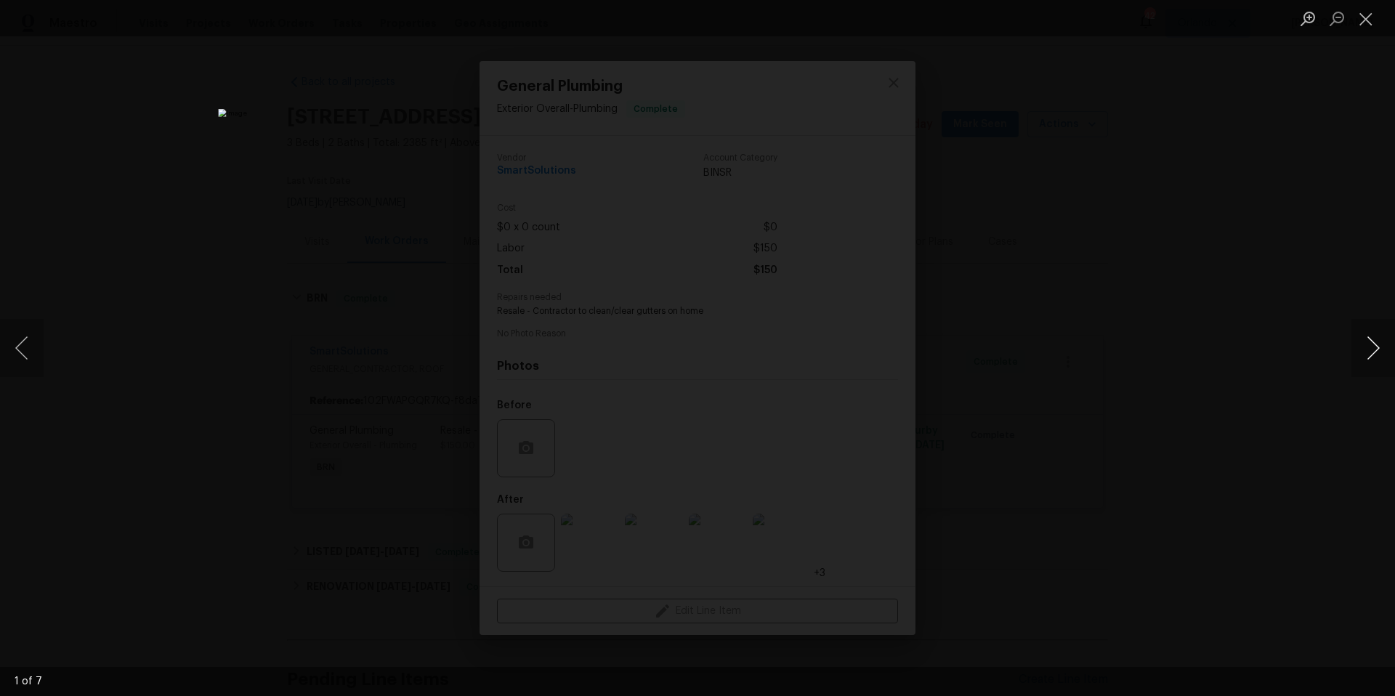
click at [1373, 349] on button "Next image" at bounding box center [1373, 348] width 44 height 58
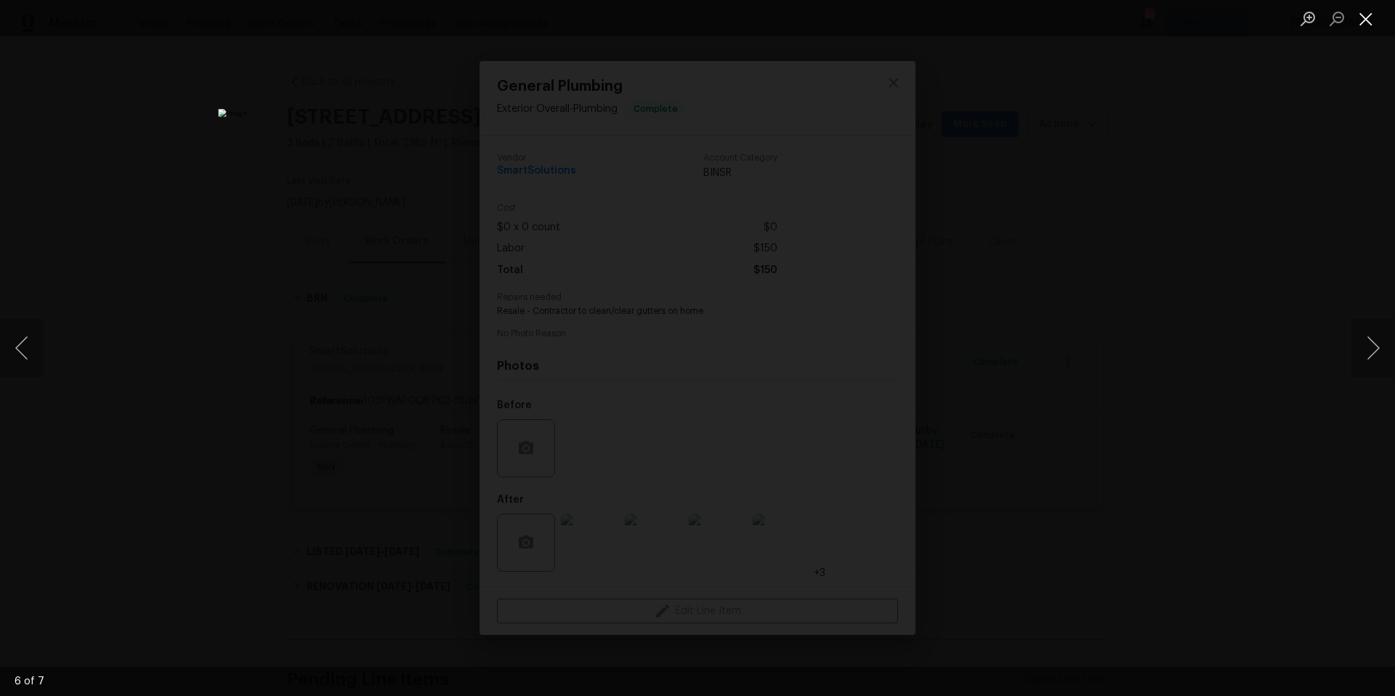
click at [1372, 18] on button "Close lightbox" at bounding box center [1365, 18] width 29 height 25
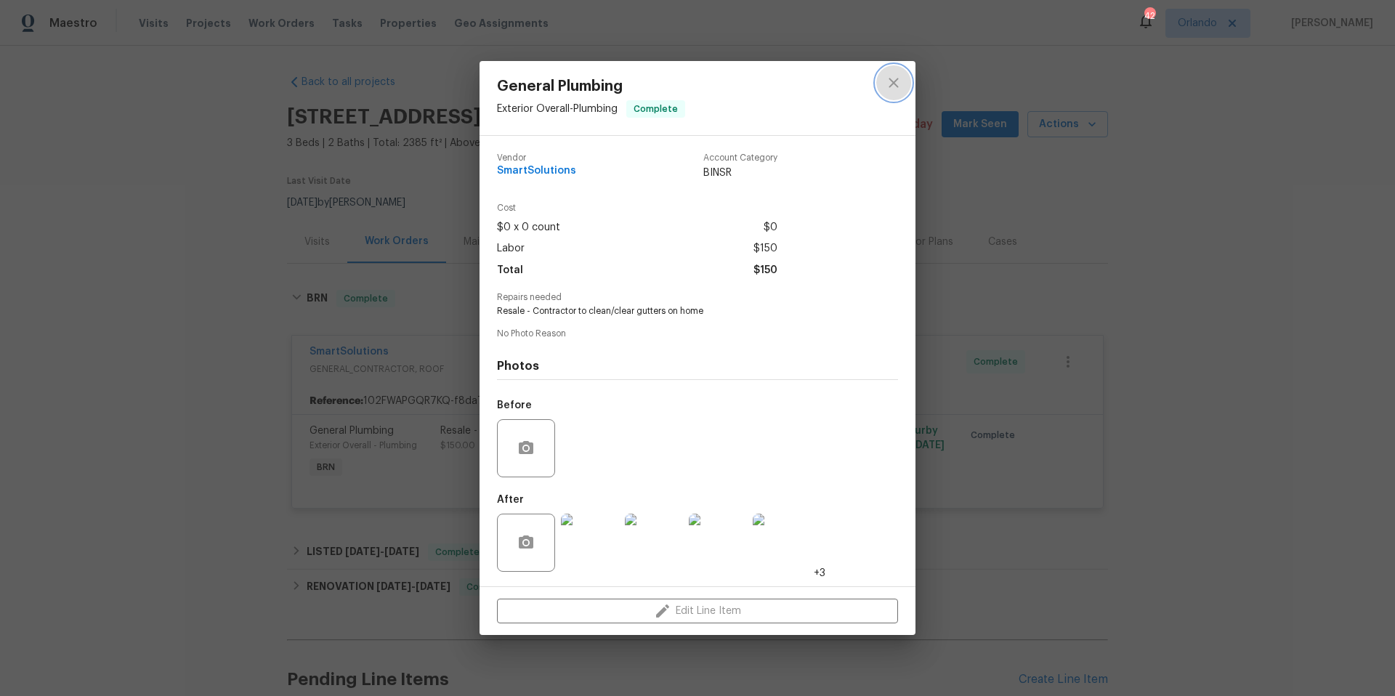
click at [894, 80] on icon "close" at bounding box center [893, 82] width 9 height 9
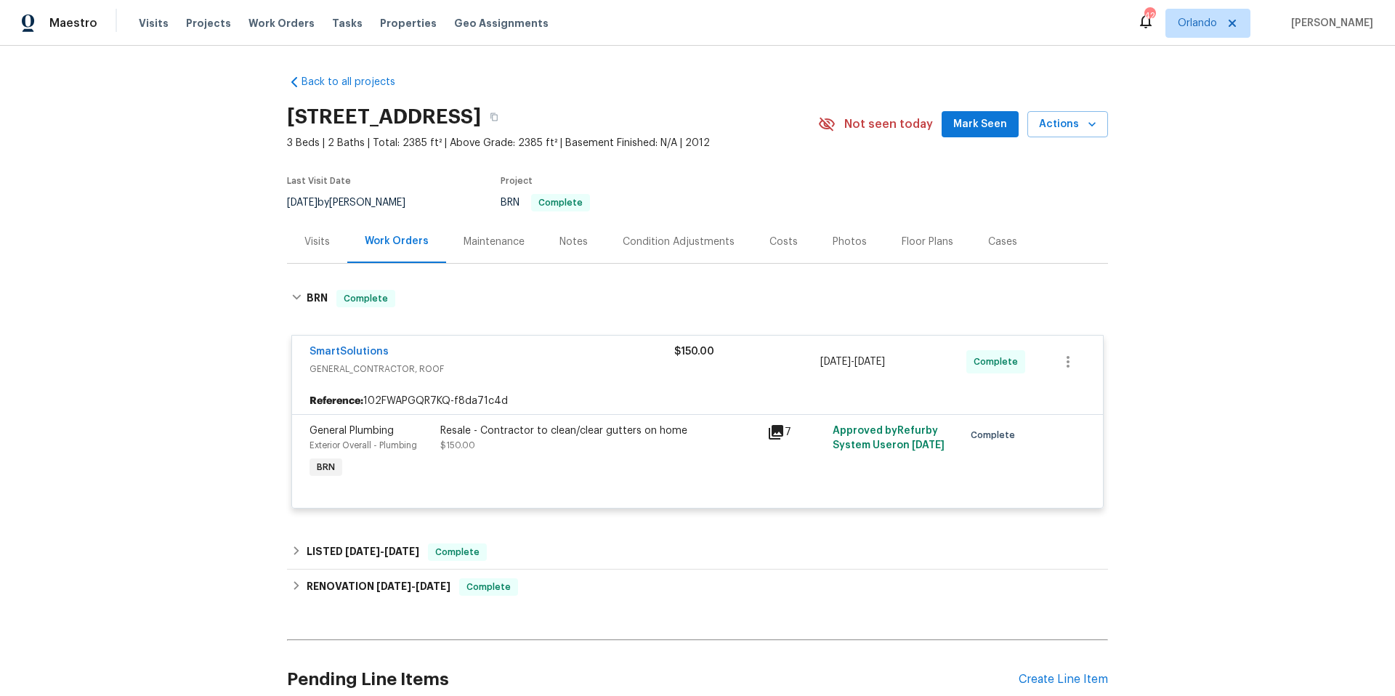
click at [833, 243] on div "Photos" at bounding box center [850, 242] width 34 height 15
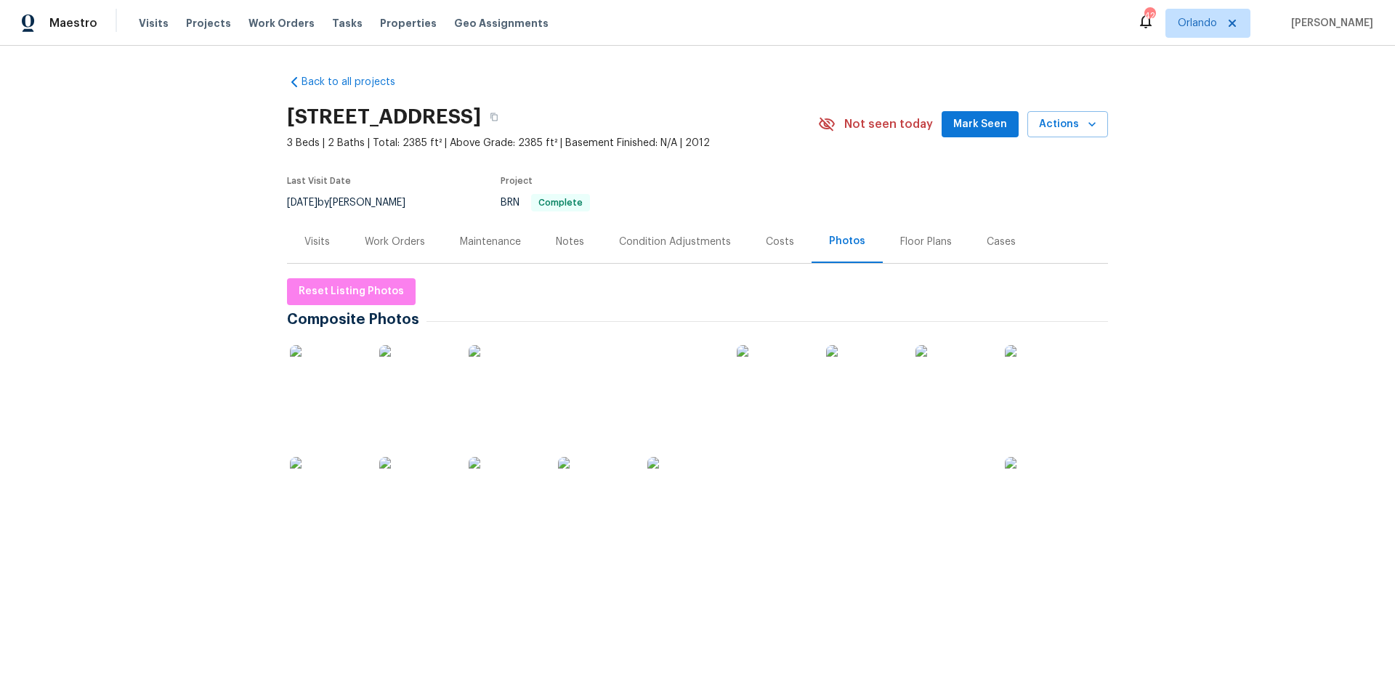
scroll to position [3, 0]
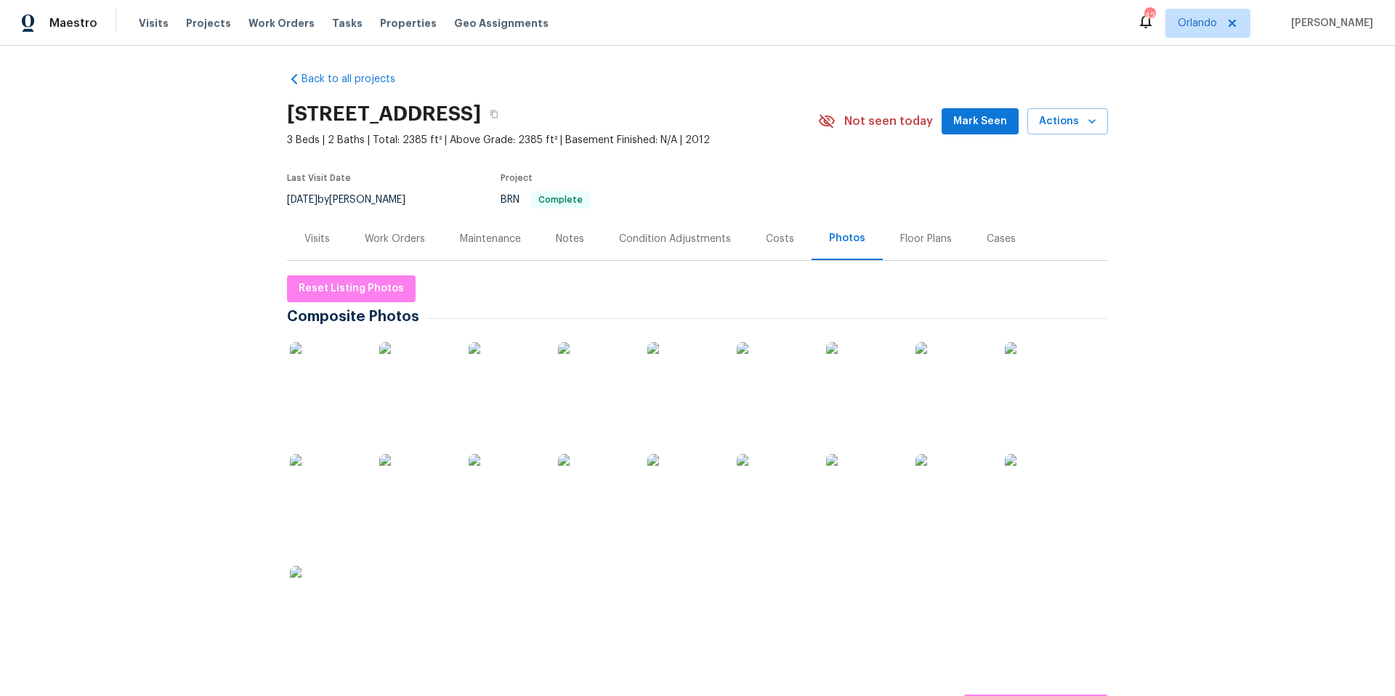
click at [578, 387] on img at bounding box center [594, 378] width 73 height 73
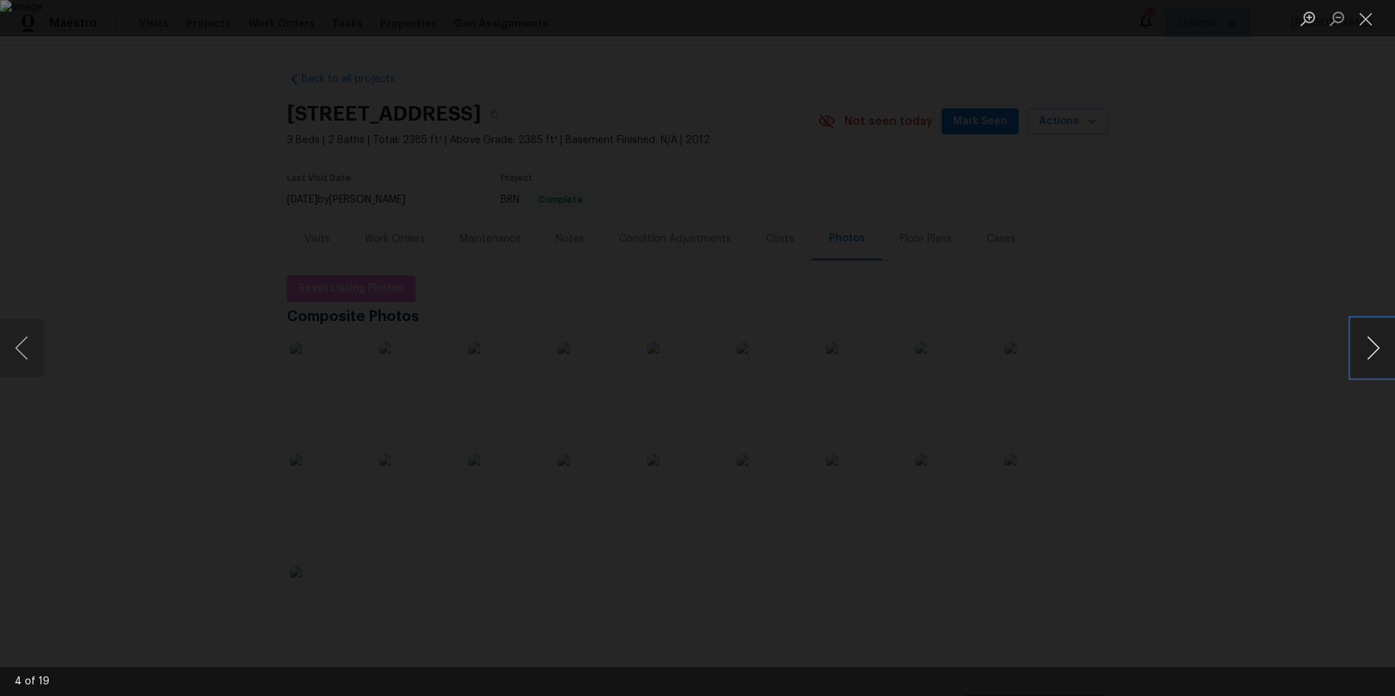
click at [1373, 345] on button "Next image" at bounding box center [1373, 348] width 44 height 58
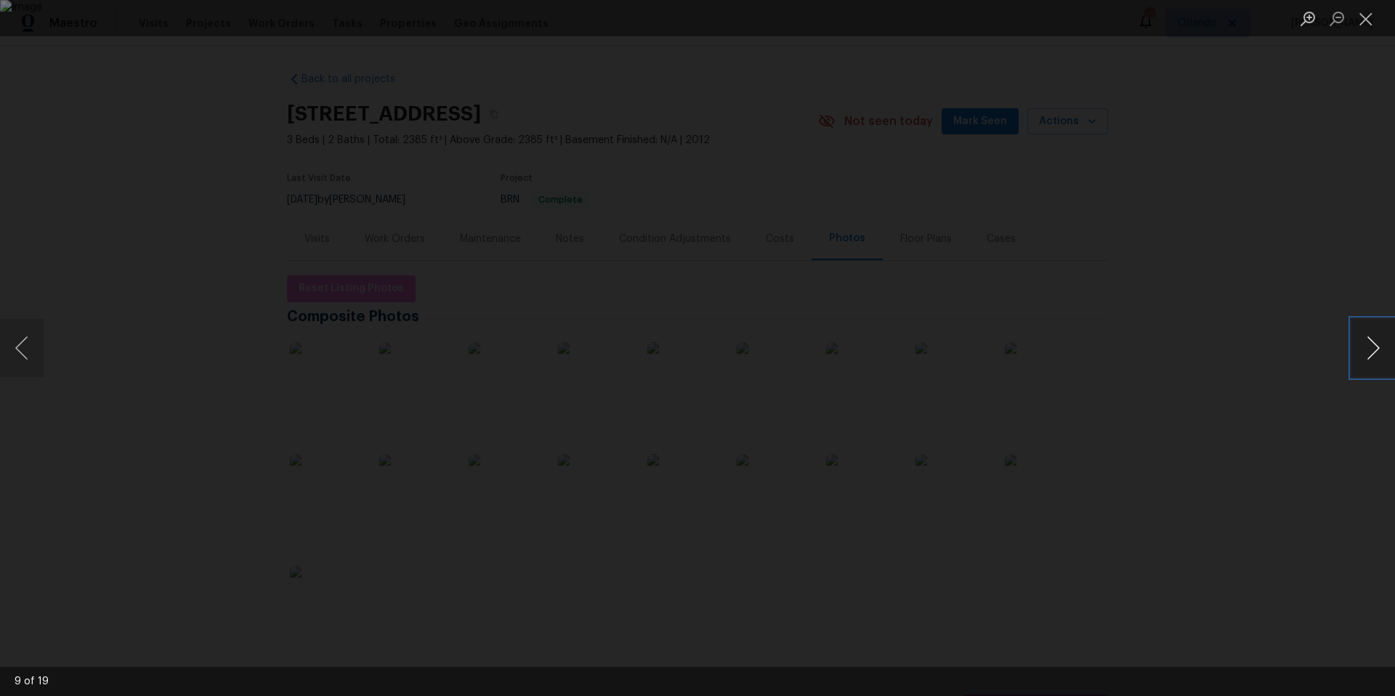
click at [1373, 345] on button "Next image" at bounding box center [1373, 348] width 44 height 58
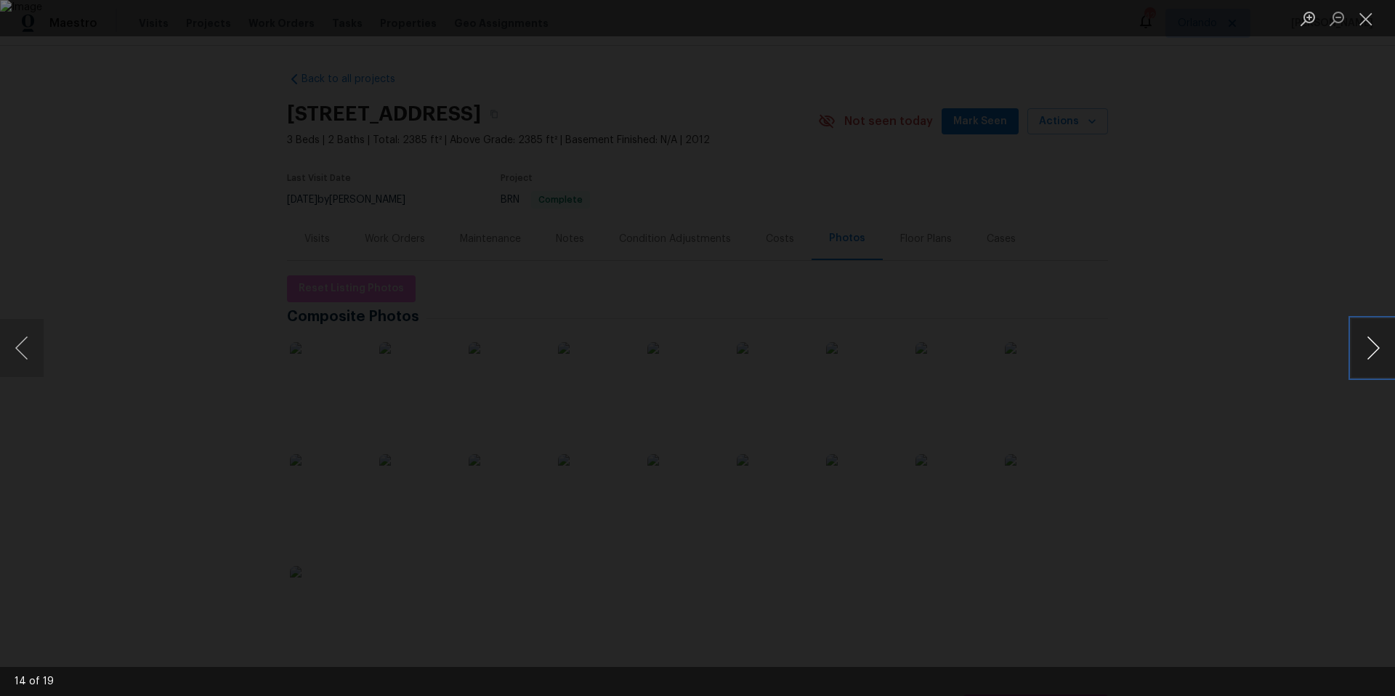
click at [1373, 345] on button "Next image" at bounding box center [1373, 348] width 44 height 58
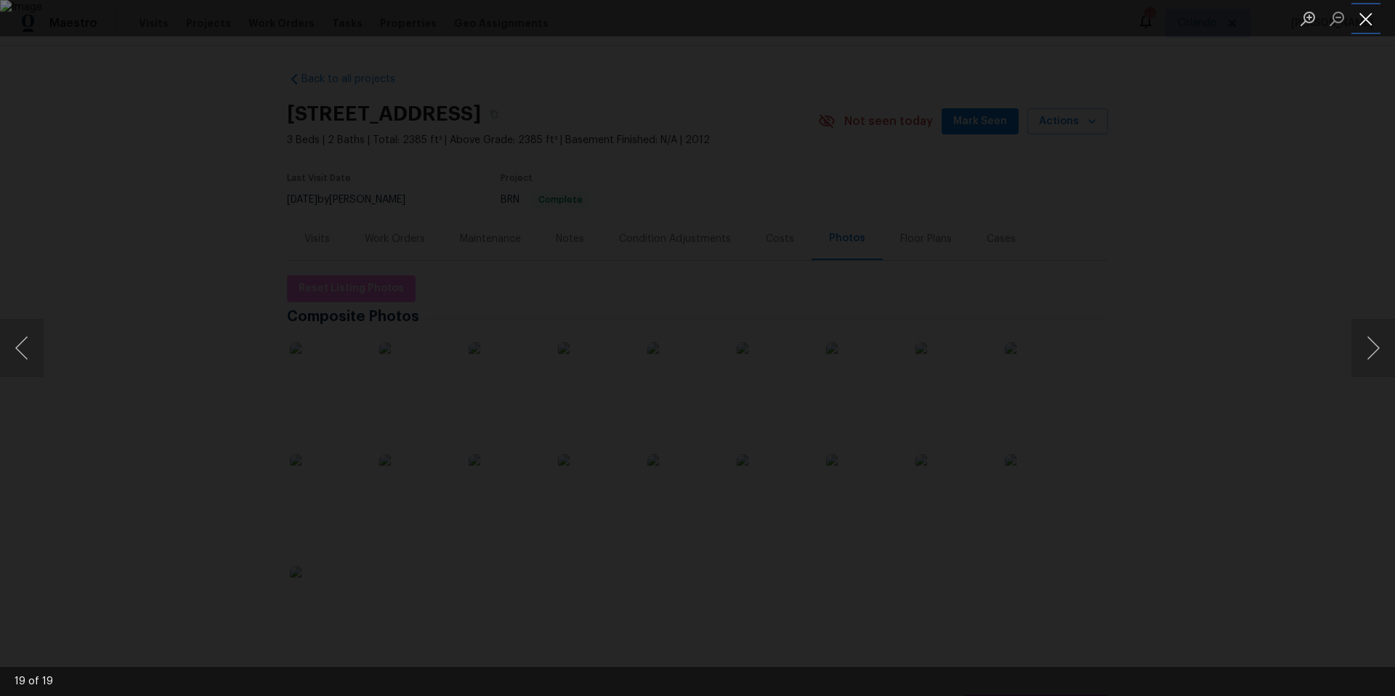
click at [1366, 20] on button "Close lightbox" at bounding box center [1365, 18] width 29 height 25
